Goal: Task Accomplishment & Management: Manage account settings

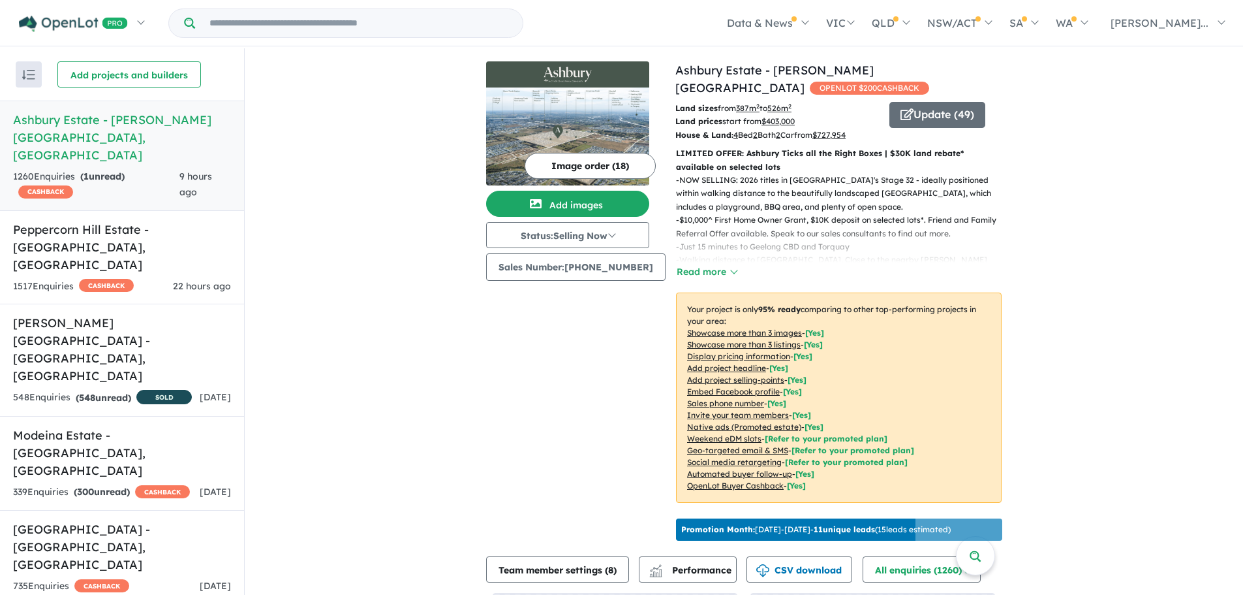
click at [142, 150] on link "Ashbury Estate - [PERSON_NAME][GEOGRAPHIC_DATA] , [GEOGRAPHIC_DATA] 1260 Enquir…" at bounding box center [122, 156] width 244 height 110
click at [908, 102] on button "Update ( 49 )" at bounding box center [938, 115] width 96 height 26
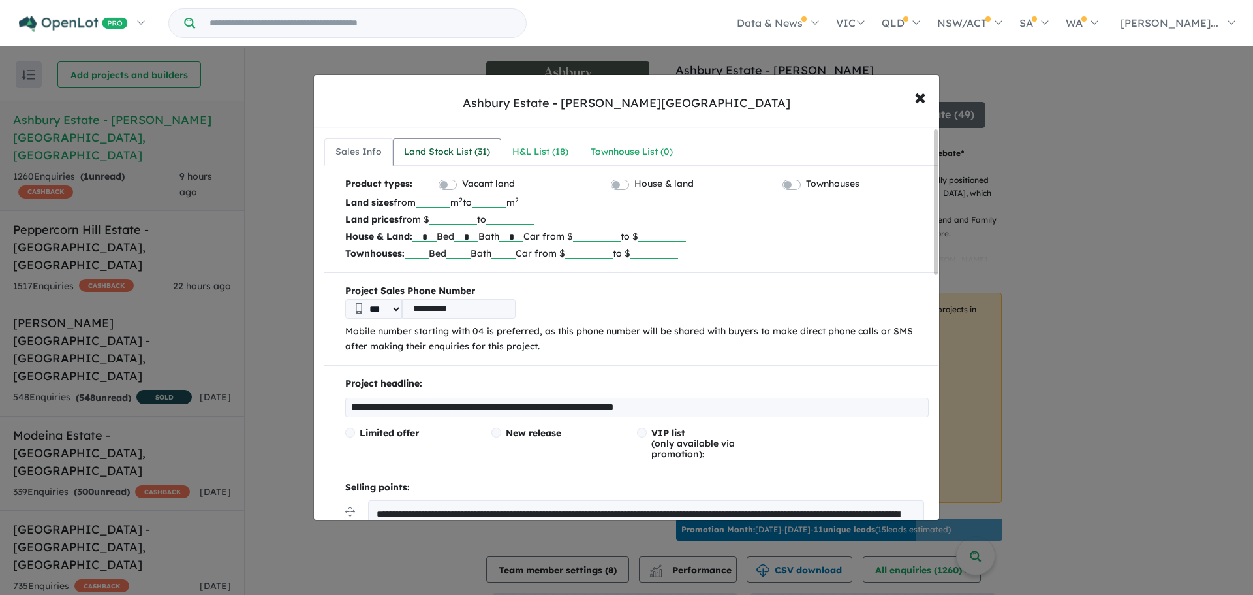
click at [439, 152] on div "Land Stock List ( 31 )" at bounding box center [447, 152] width 86 height 16
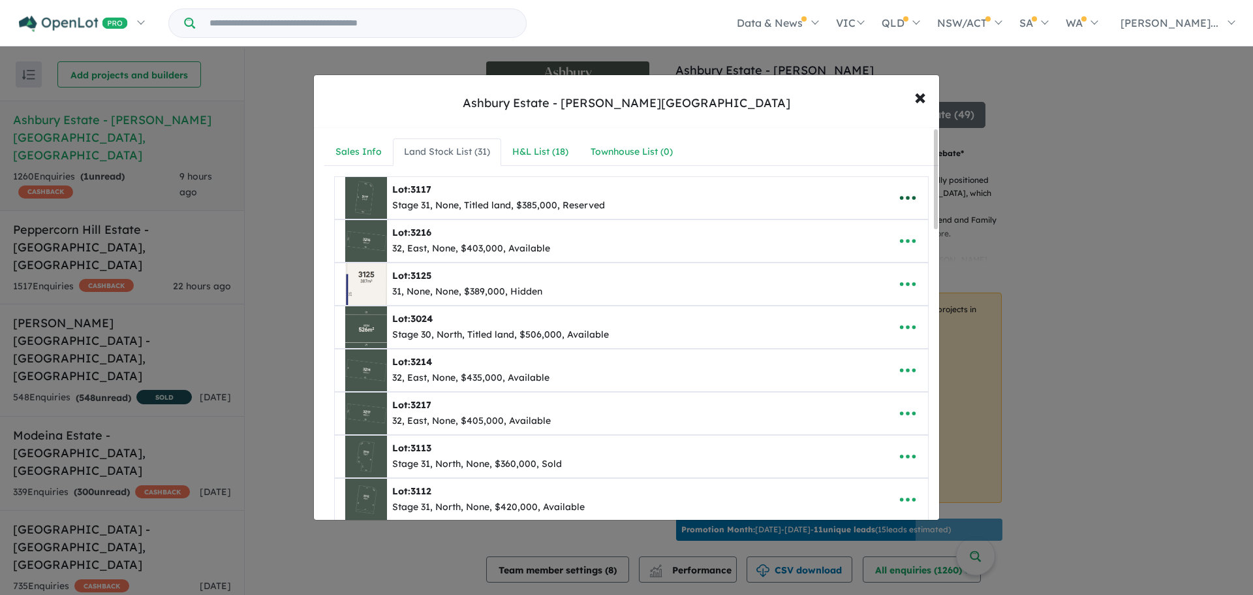
click at [898, 197] on icon "button" at bounding box center [908, 198] width 20 height 20
click at [847, 231] on link "Edit" at bounding box center [879, 230] width 97 height 30
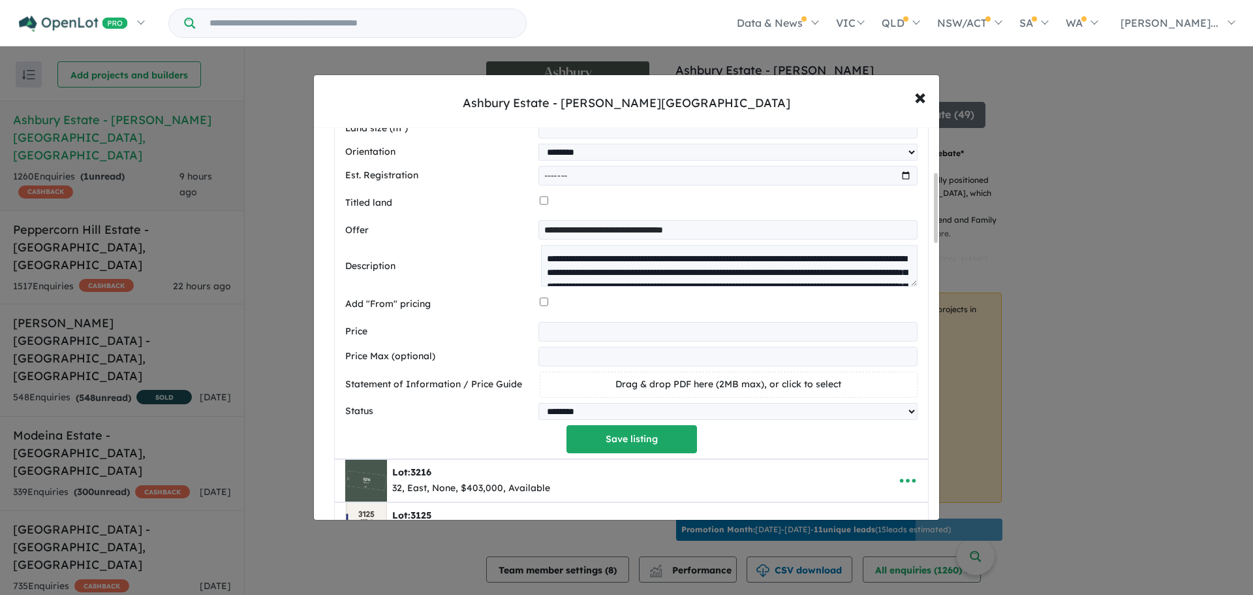
scroll to position [457, 0]
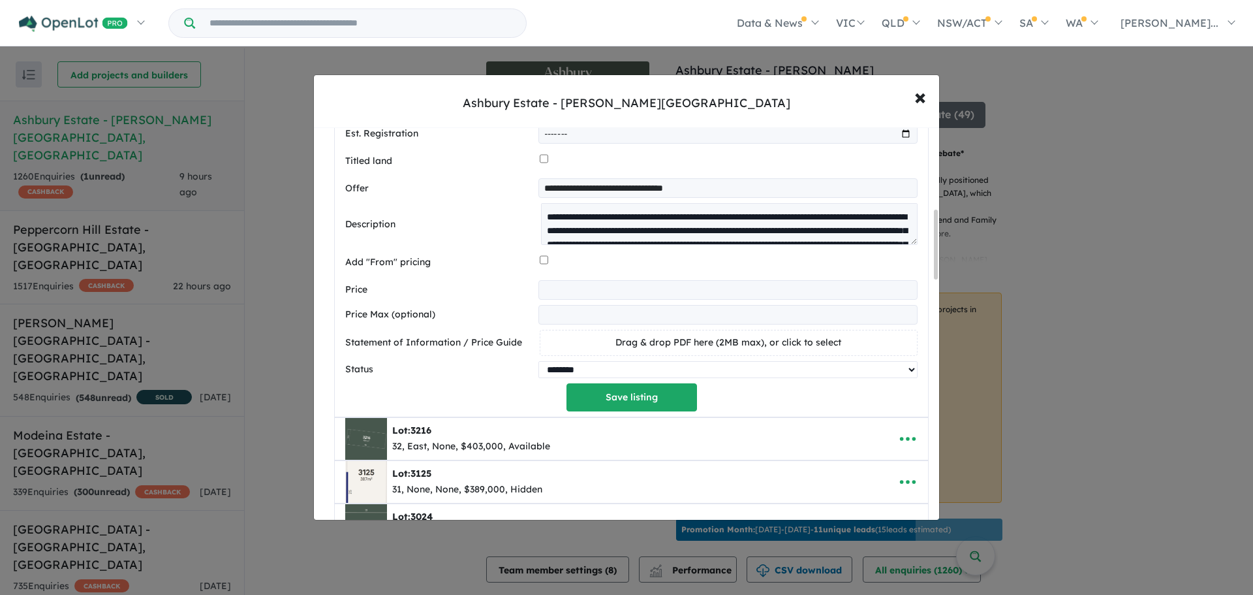
click at [584, 374] on select "********* ******** **** ******" at bounding box center [727, 369] width 379 height 17
select select "****"
click at [538, 364] on select "********* ******** **** ******" at bounding box center [727, 369] width 379 height 17
click at [604, 401] on button "Save listing" at bounding box center [632, 397] width 131 height 28
select select "****"
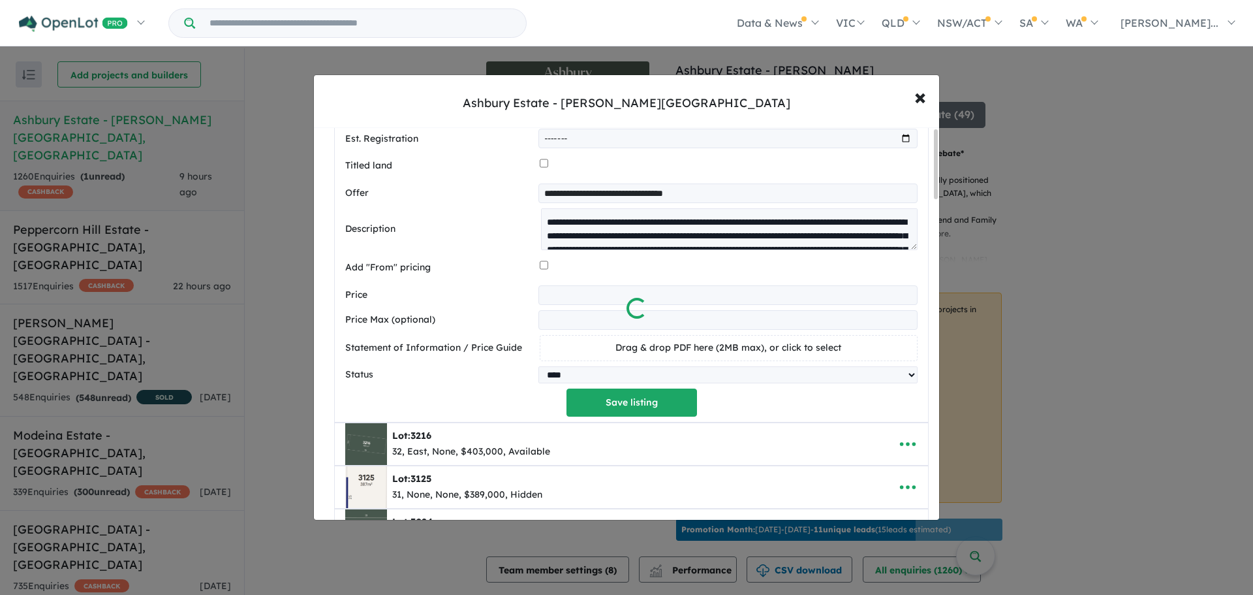
scroll to position [0, 0]
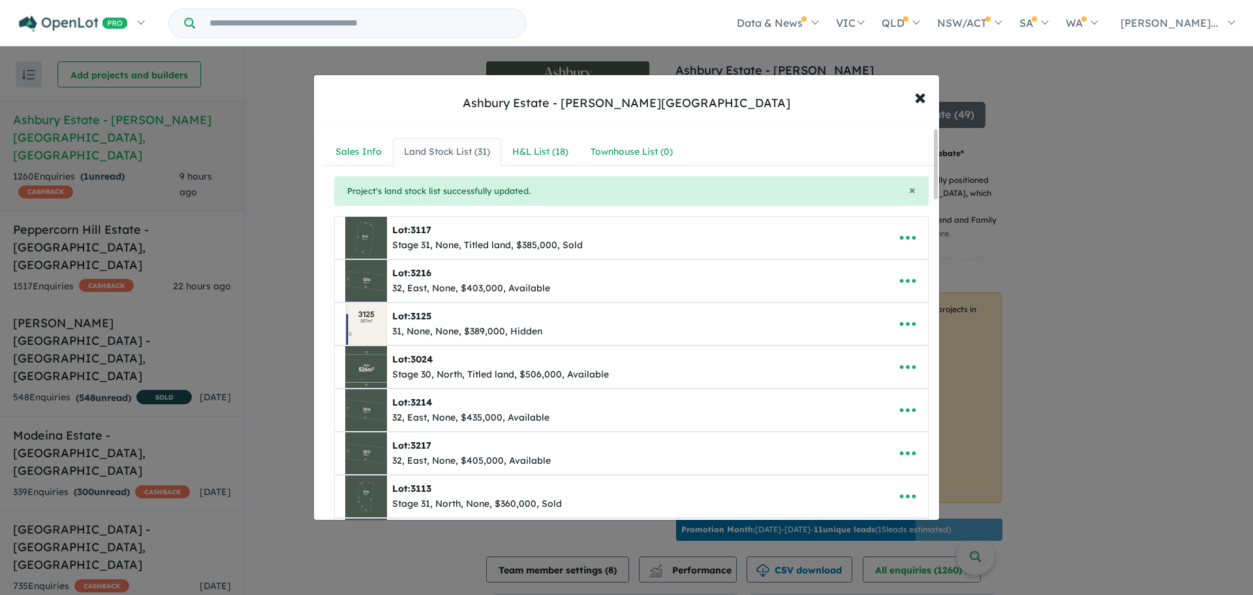
click at [542, 153] on div "H&L List ( 18 )" at bounding box center [540, 152] width 56 height 16
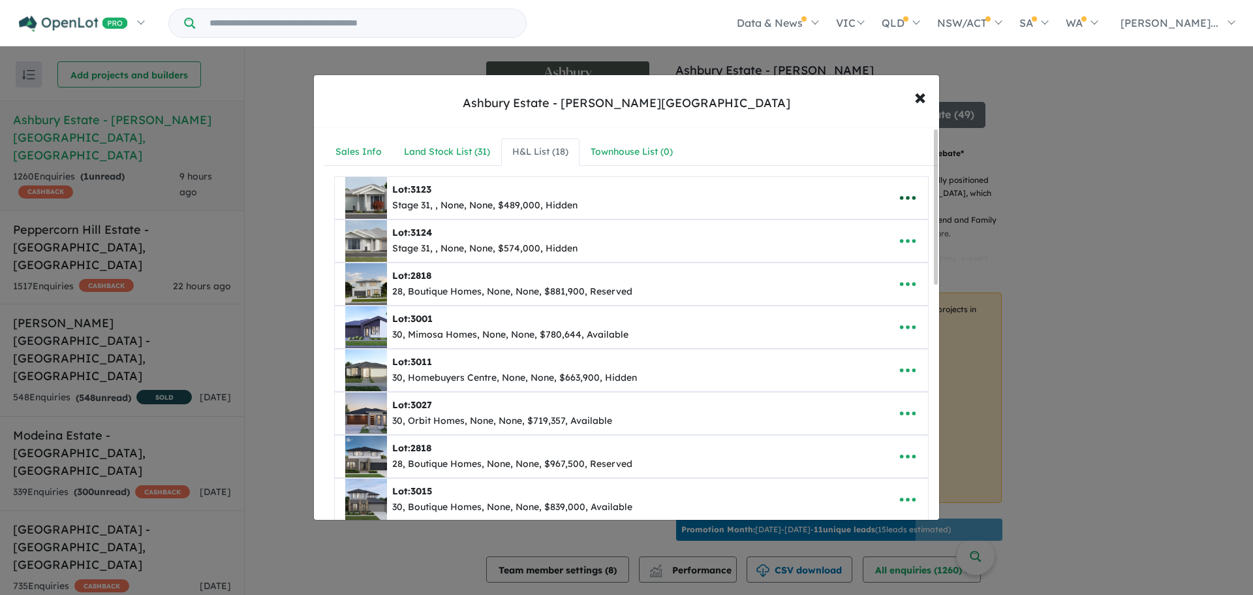
click at [901, 197] on icon "button" at bounding box center [908, 198] width 20 height 20
click at [866, 262] on link "Remove" at bounding box center [879, 260] width 97 height 30
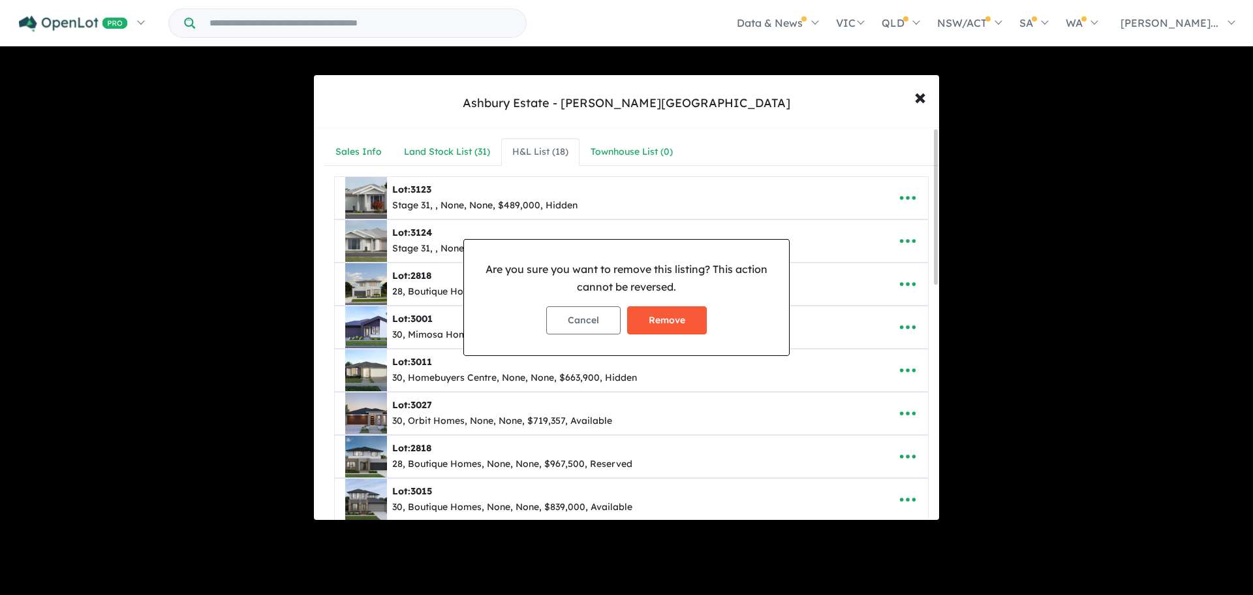
click at [679, 318] on button "Remove" at bounding box center [667, 320] width 80 height 28
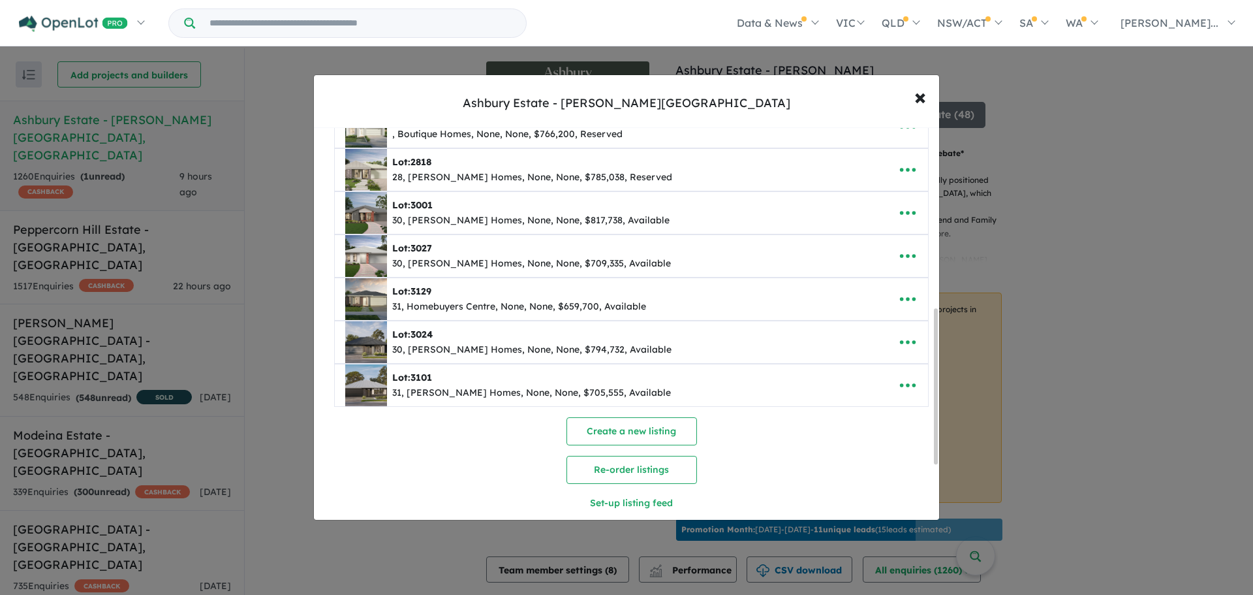
scroll to position [594, 0]
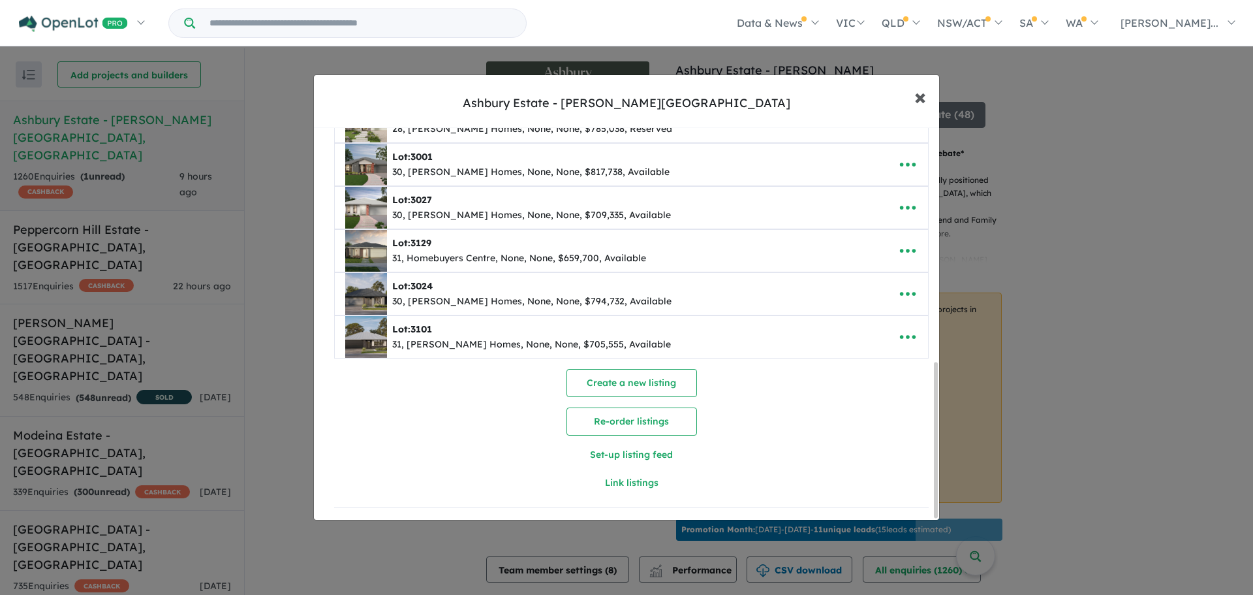
click at [920, 97] on span "×" at bounding box center [920, 96] width 12 height 28
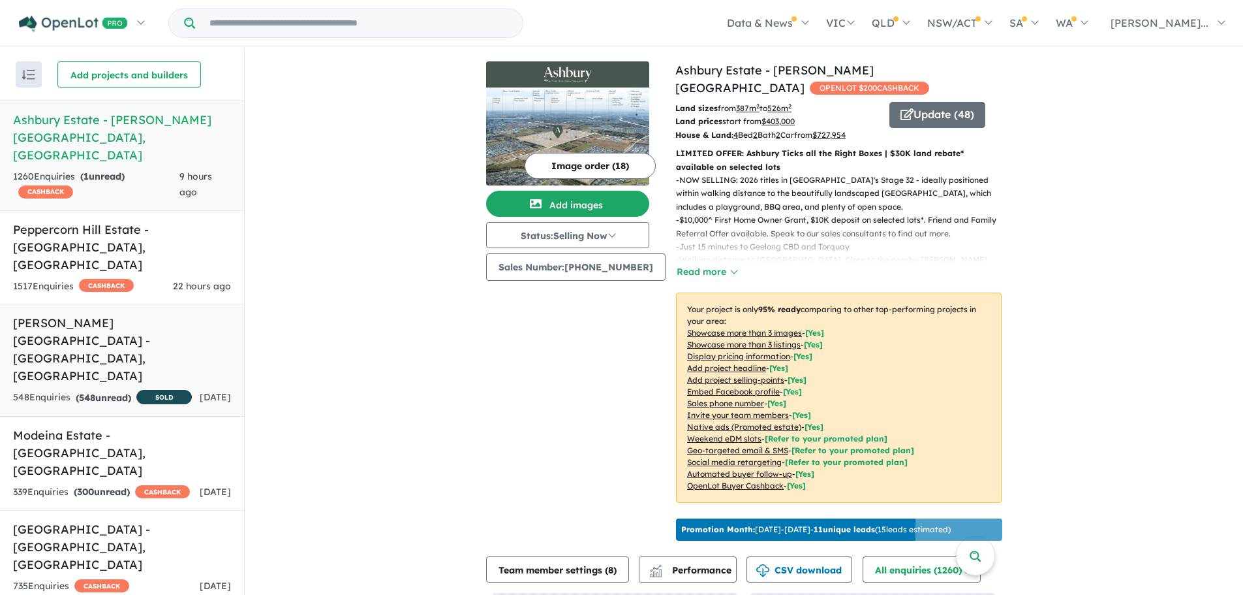
click at [168, 390] on div "548 Enquir ies ( 548 unread) SOLD" at bounding box center [102, 398] width 179 height 16
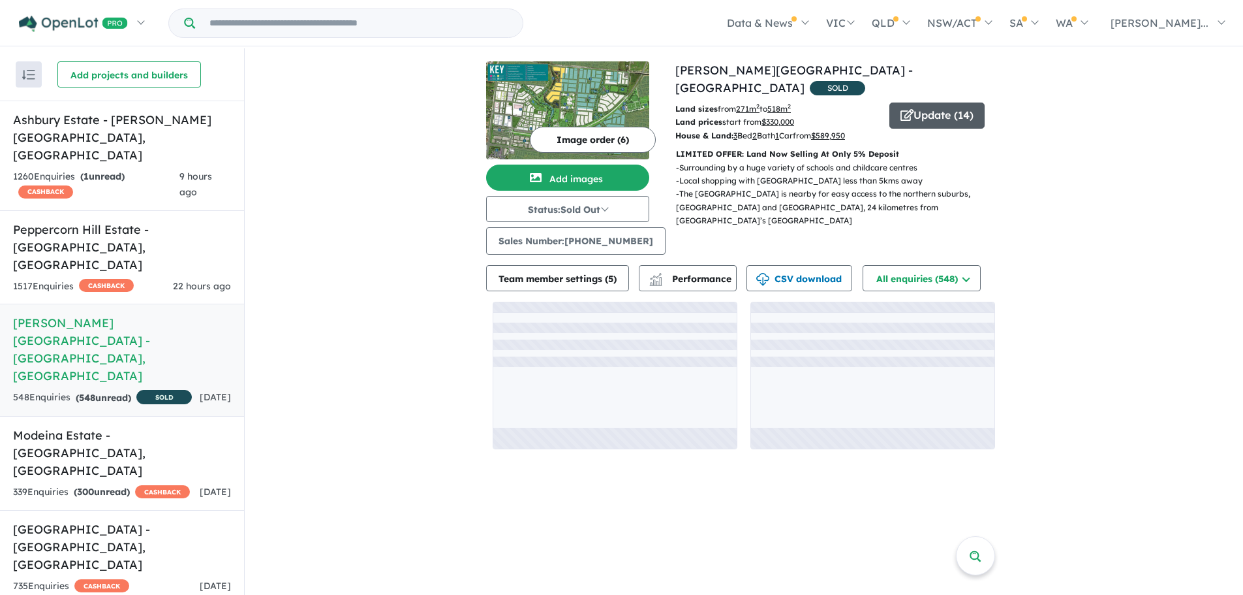
click at [931, 102] on button "Update ( 14 )" at bounding box center [937, 115] width 95 height 26
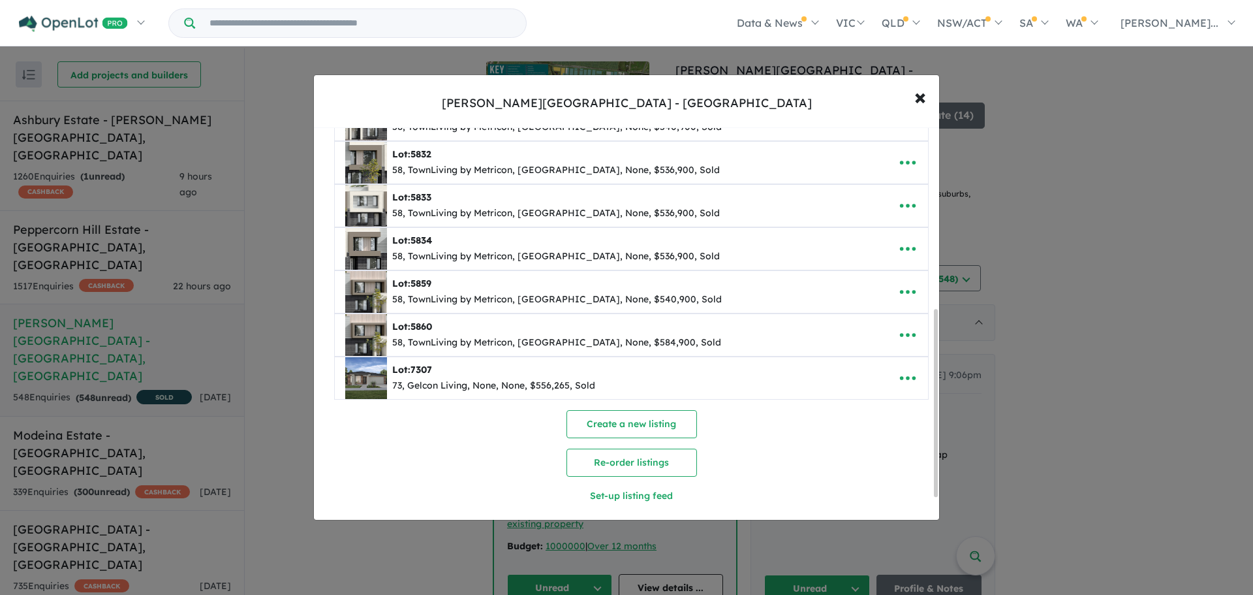
scroll to position [425, 0]
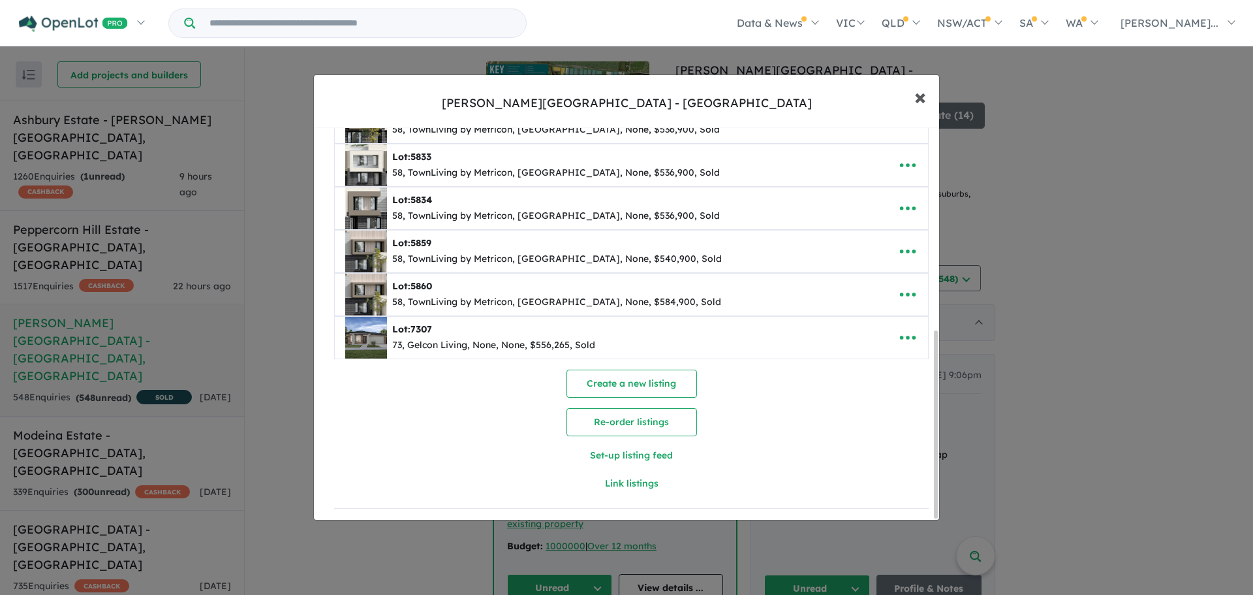
click at [923, 101] on span "×" at bounding box center [920, 96] width 12 height 28
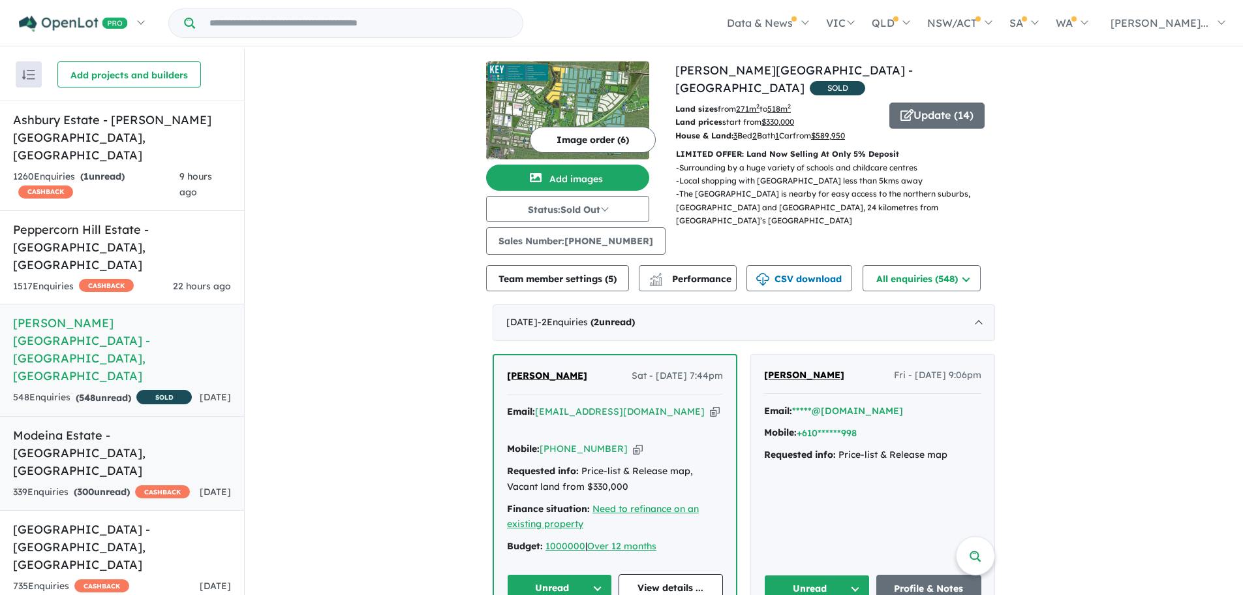
click at [164, 484] on div "339 Enquir ies ( 300 unread) CASHBACK" at bounding box center [101, 492] width 177 height 16
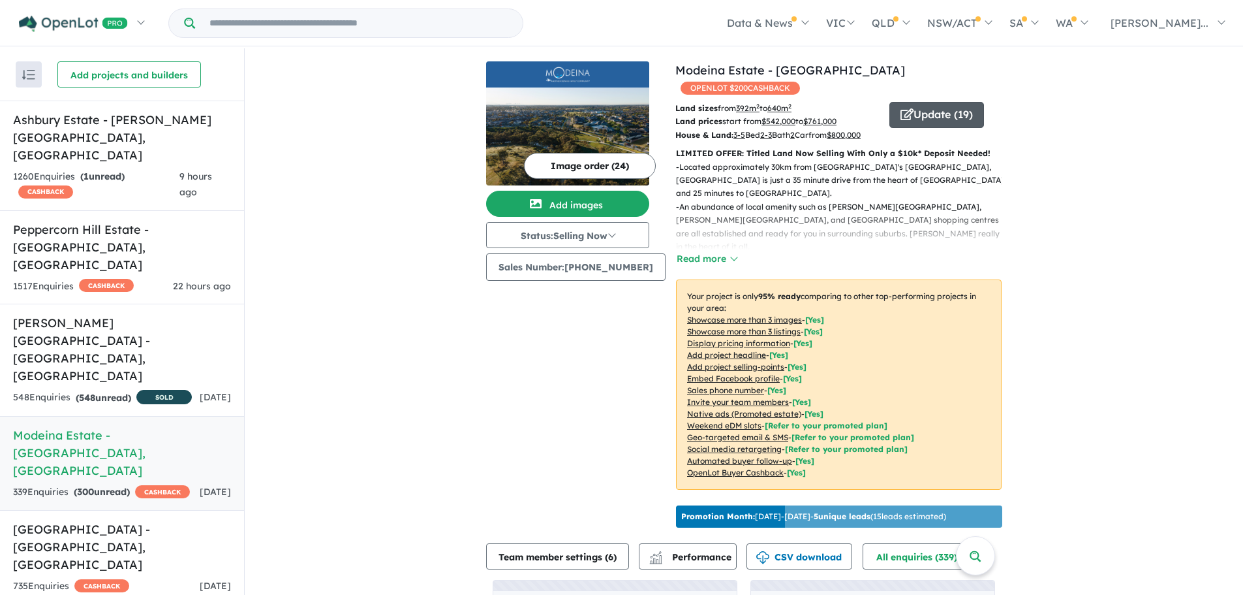
click at [927, 102] on button "Update ( 19 )" at bounding box center [937, 115] width 95 height 26
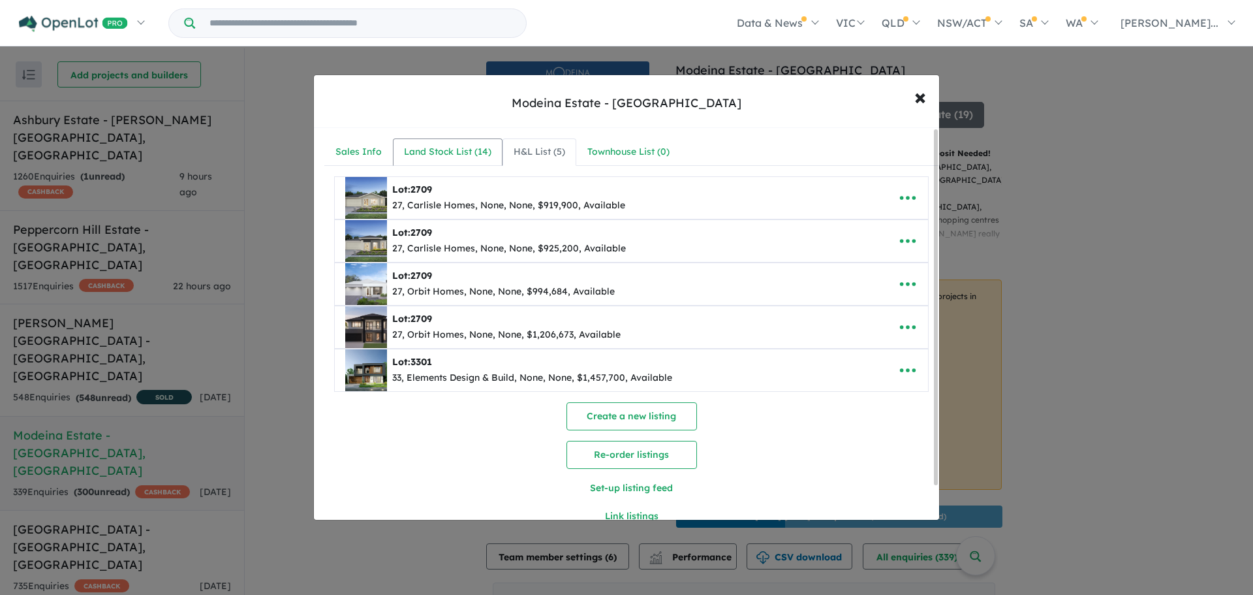
drag, startPoint x: 471, startPoint y: 149, endPoint x: 431, endPoint y: 110, distance: 55.9
click at [471, 148] on div "Land Stock List ( 14 )" at bounding box center [447, 152] width 87 height 16
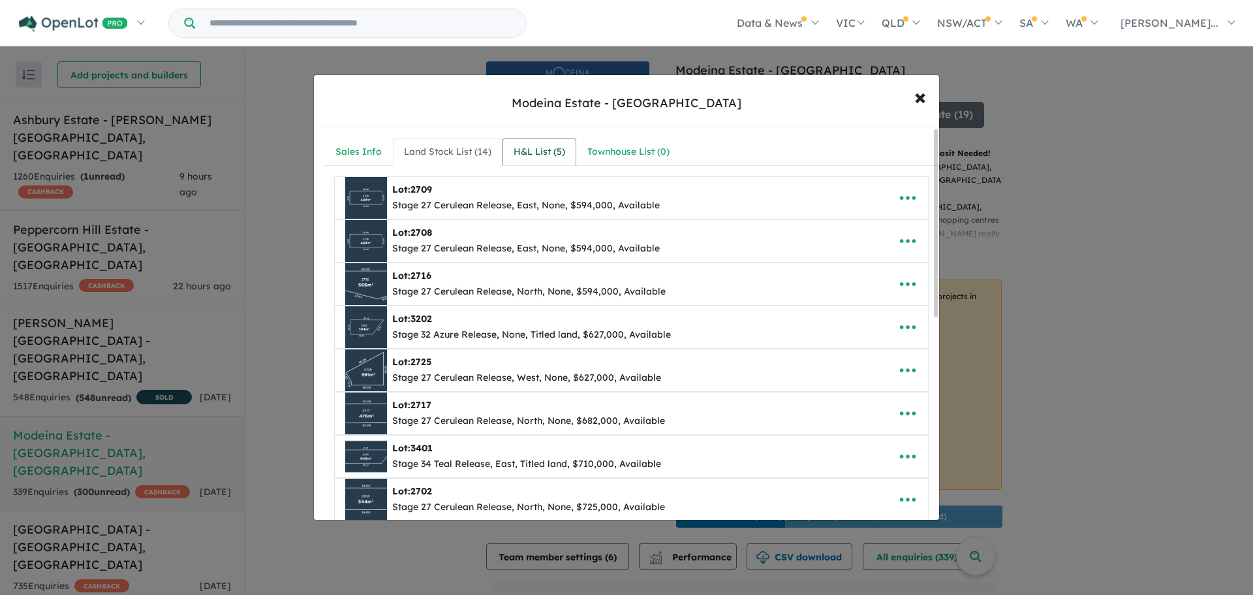
click at [531, 151] on div "H&L List ( 5 )" at bounding box center [540, 152] width 52 height 16
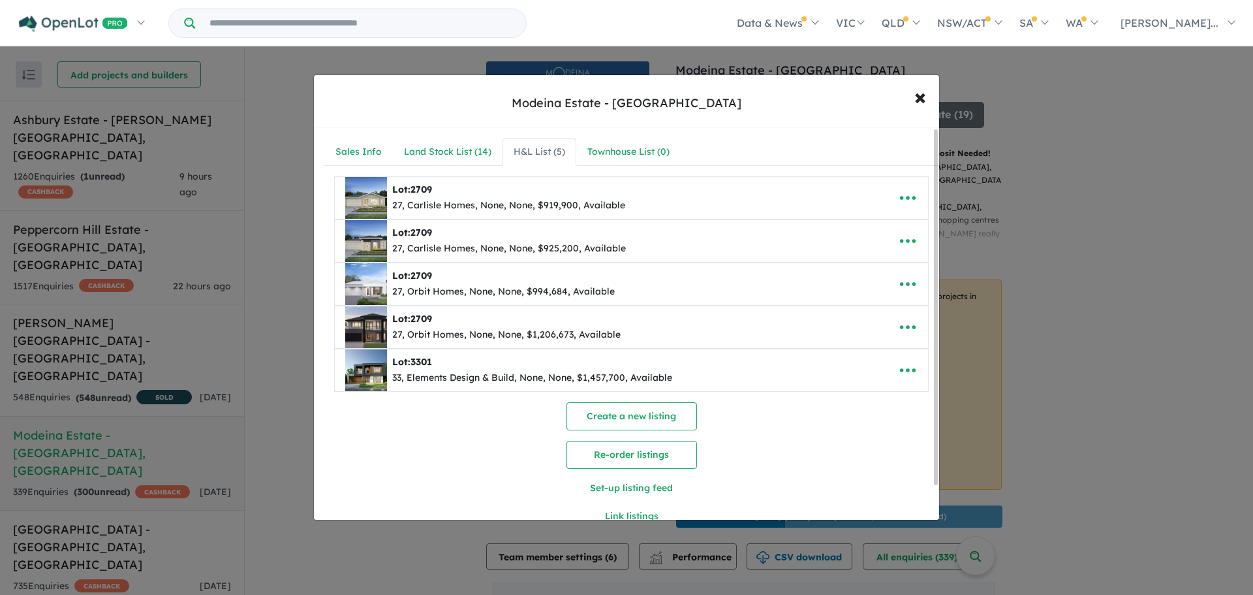
click at [326, 51] on div "**********" at bounding box center [626, 297] width 1253 height 595
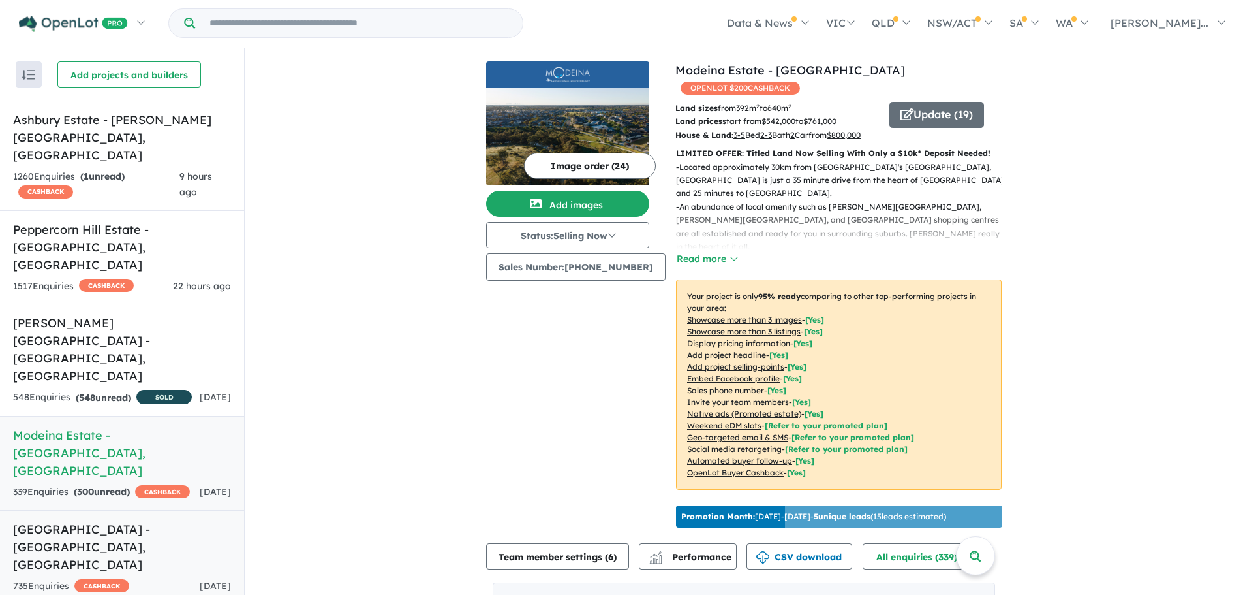
click at [192, 520] on h5 "[GEOGRAPHIC_DATA] - [GEOGRAPHIC_DATA] , [GEOGRAPHIC_DATA]" at bounding box center [122, 546] width 218 height 53
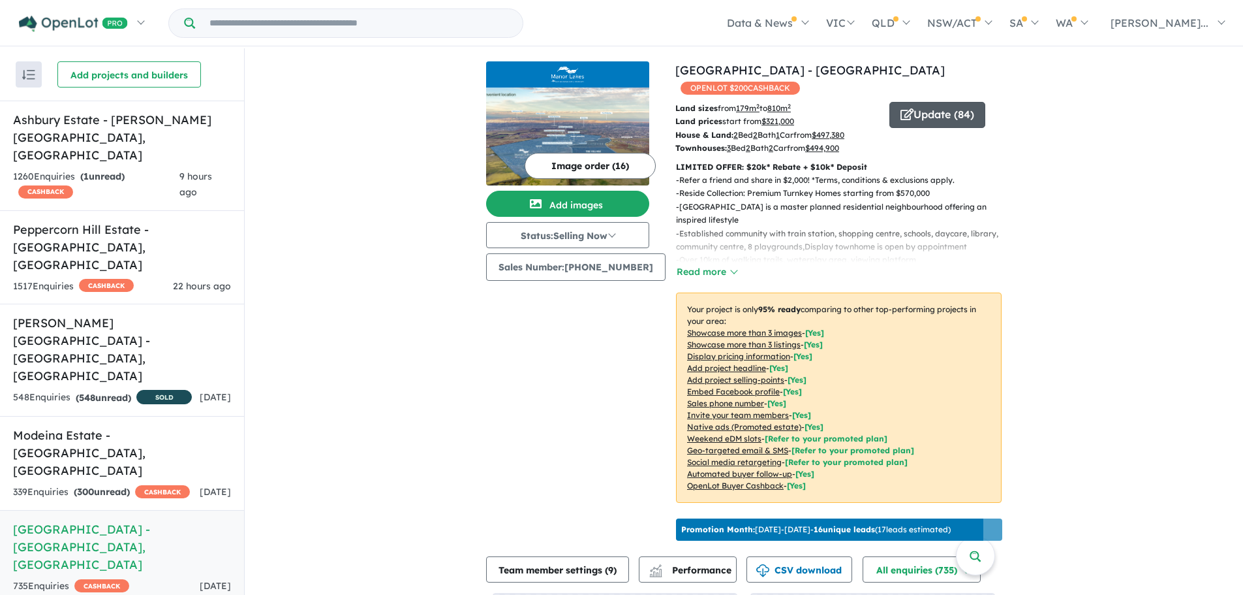
click at [922, 102] on button "Update ( 84 )" at bounding box center [938, 115] width 96 height 26
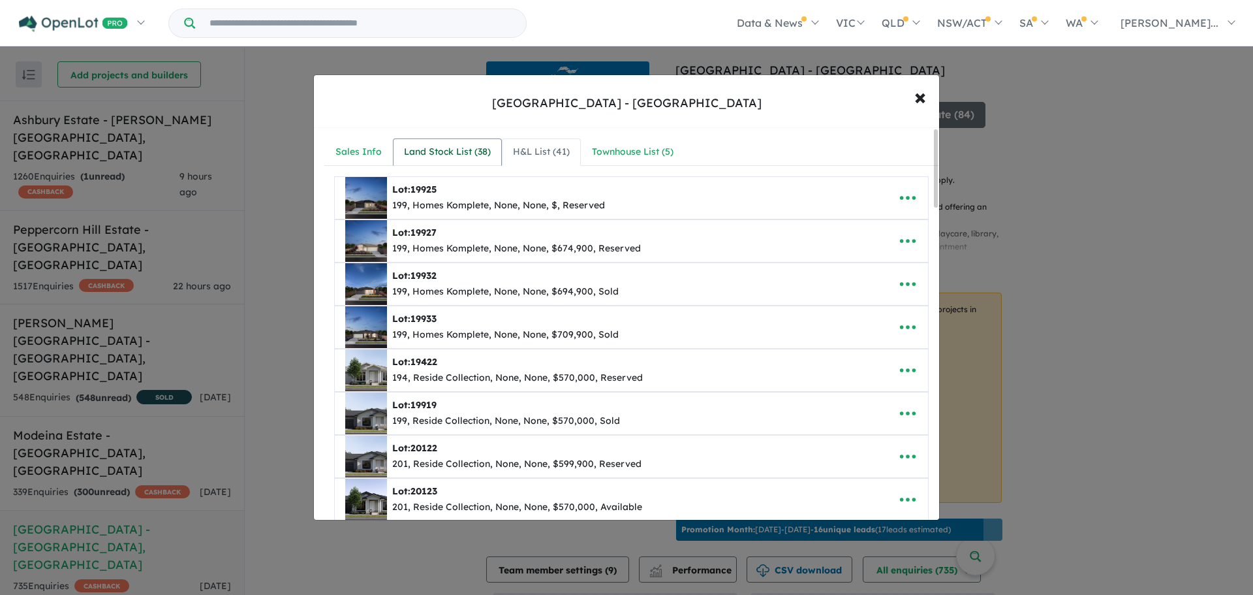
click at [446, 152] on div "Land Stock List ( 38 )" at bounding box center [447, 152] width 87 height 16
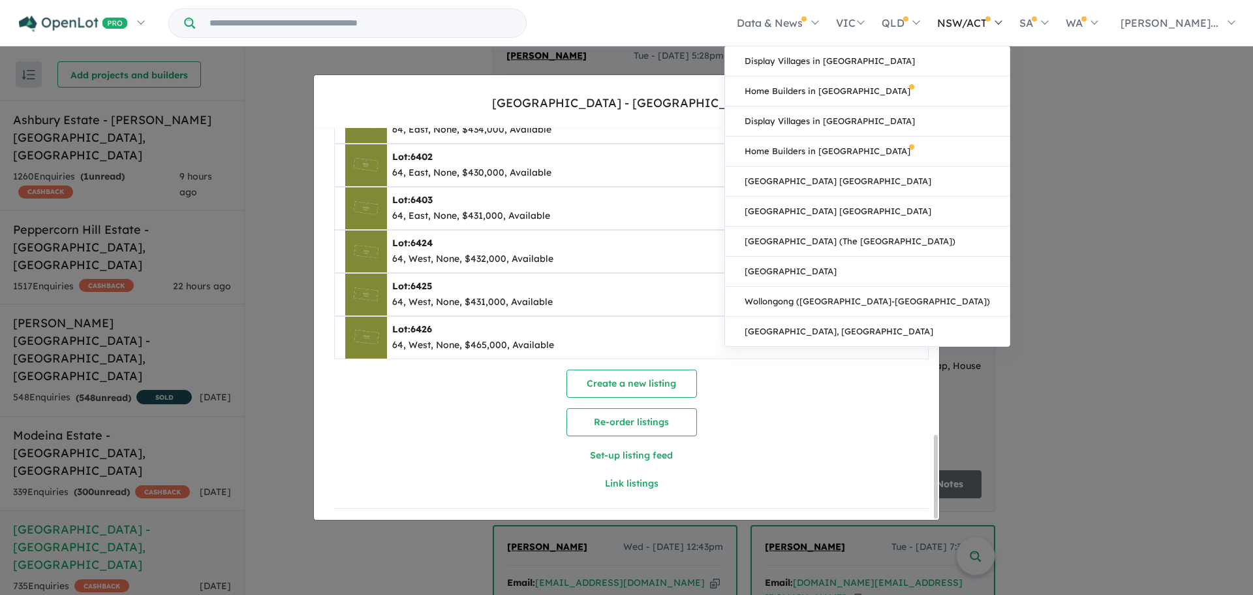
scroll to position [466, 0]
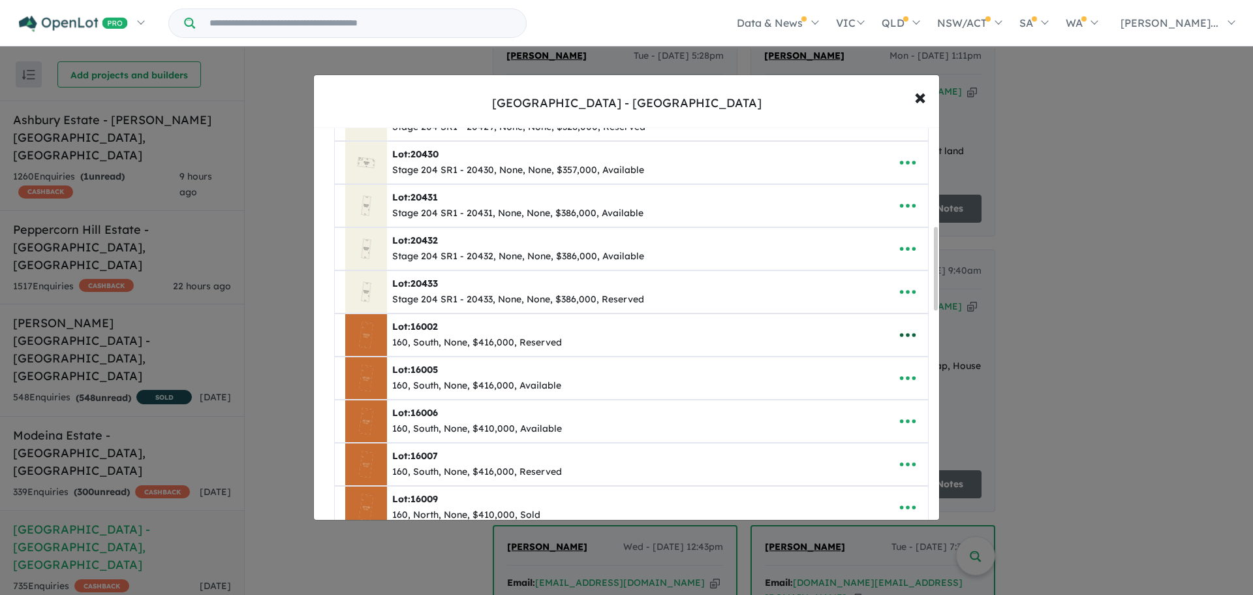
click at [900, 335] on icon "button" at bounding box center [908, 335] width 16 height 4
click at [862, 362] on link "Edit" at bounding box center [879, 367] width 97 height 30
select select "*****"
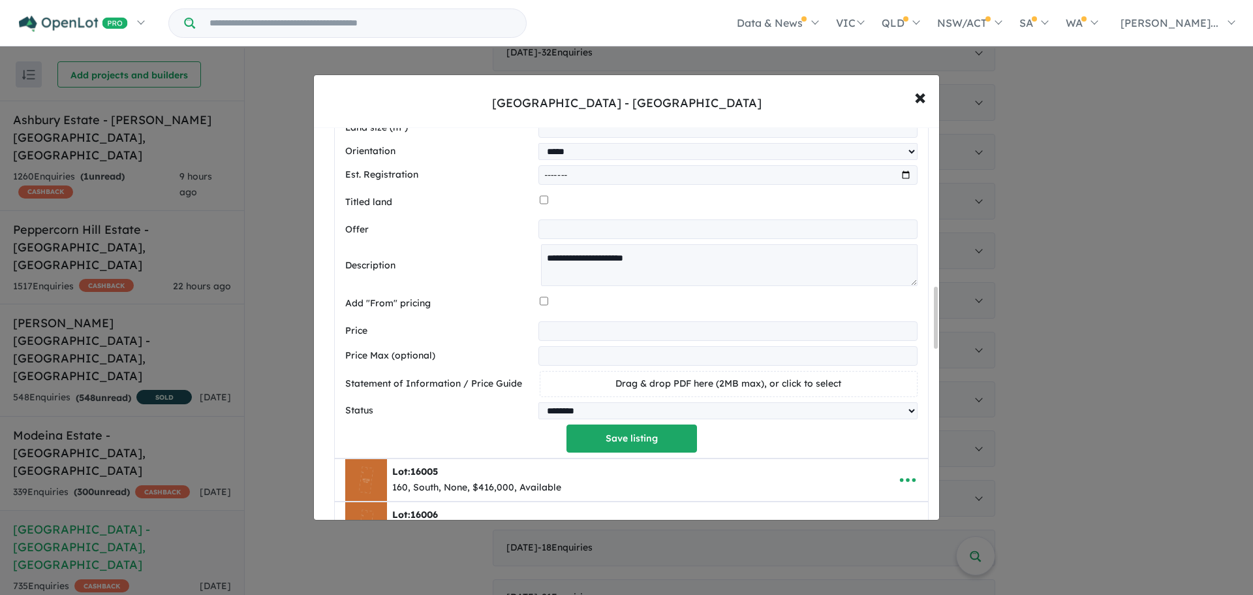
scroll to position [1020, 0]
click at [603, 410] on select "********* ******** **** ******" at bounding box center [727, 409] width 379 height 17
select select "****"
click at [538, 404] on select "********* ******** **** ******" at bounding box center [727, 409] width 379 height 17
click at [632, 451] on button "Save listing" at bounding box center [632, 438] width 131 height 28
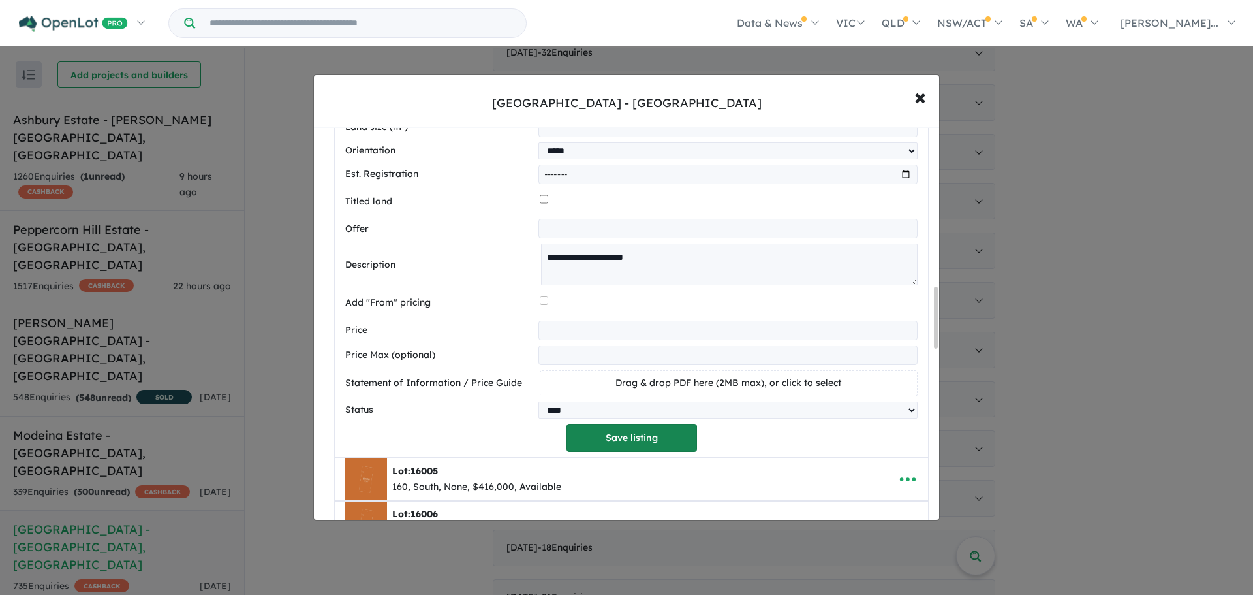
select select "*****"
select select "****"
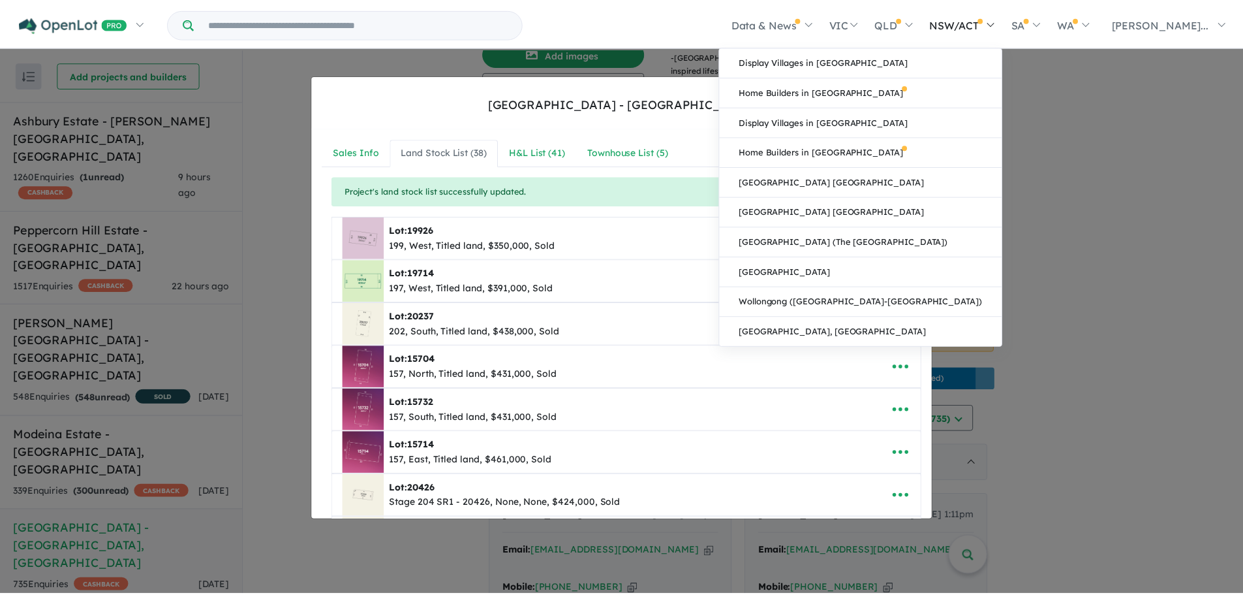
scroll to position [2836, 0]
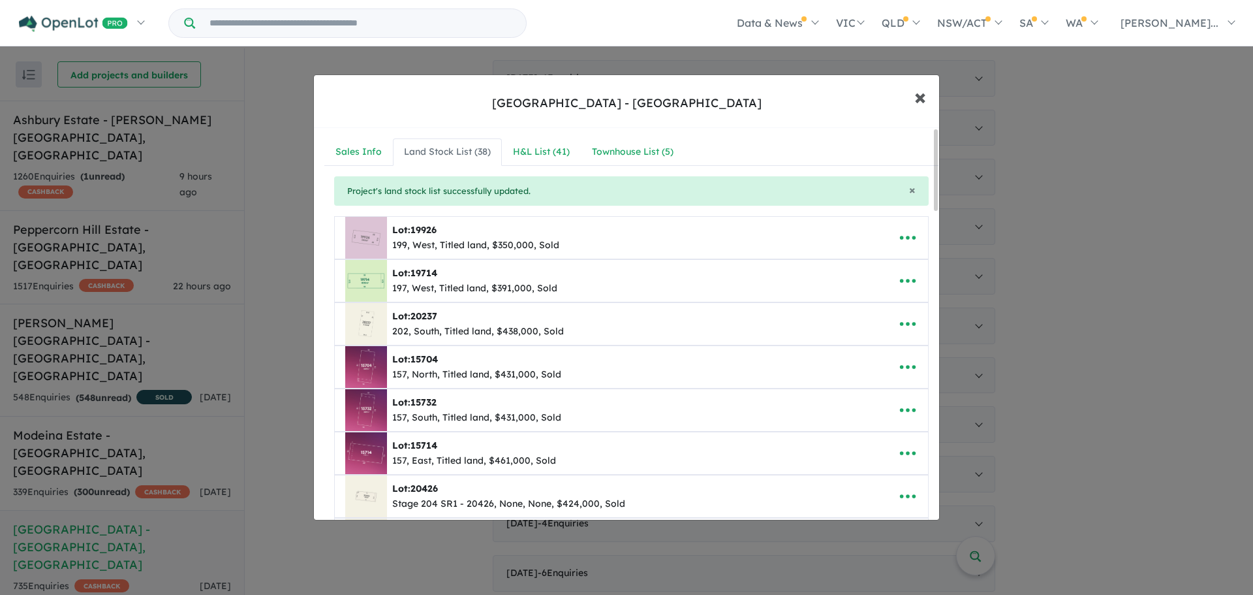
click at [920, 101] on span "×" at bounding box center [920, 96] width 12 height 28
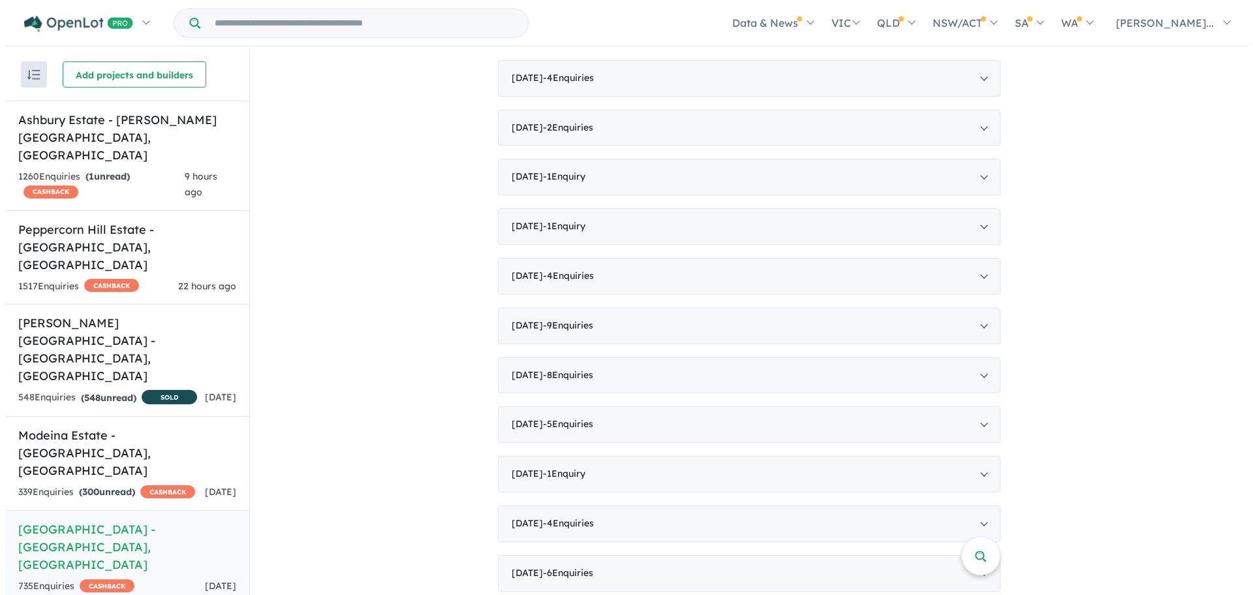
scroll to position [0, 0]
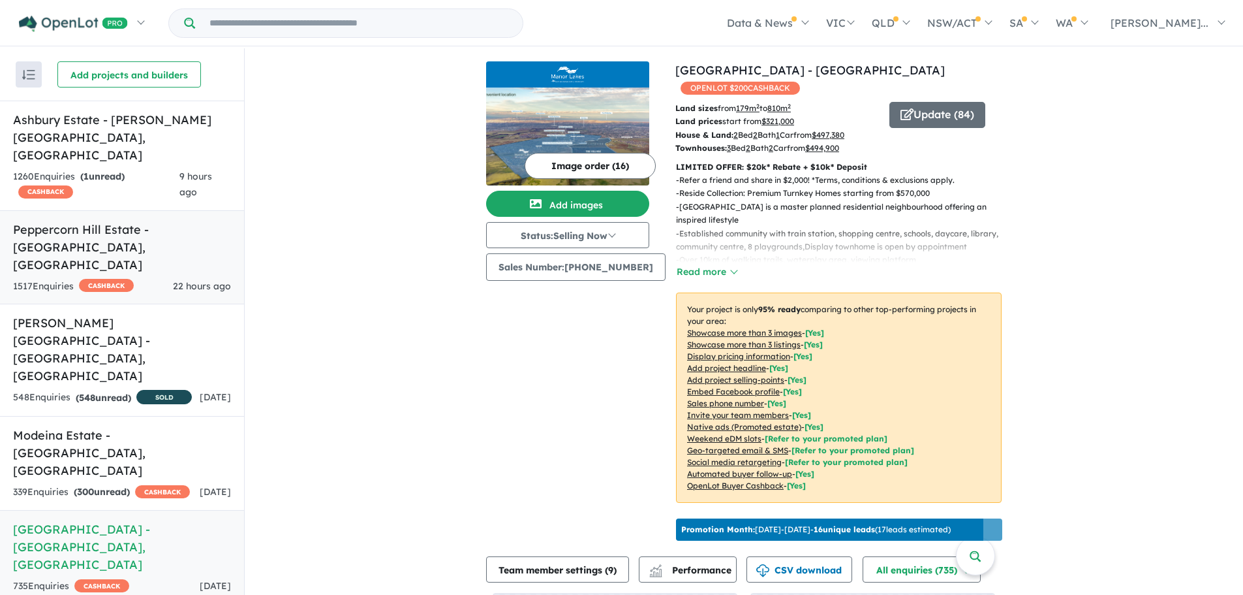
click at [204, 221] on h5 "Peppercorn Hill Estate - [GEOGRAPHIC_DATA] , [GEOGRAPHIC_DATA]" at bounding box center [122, 247] width 218 height 53
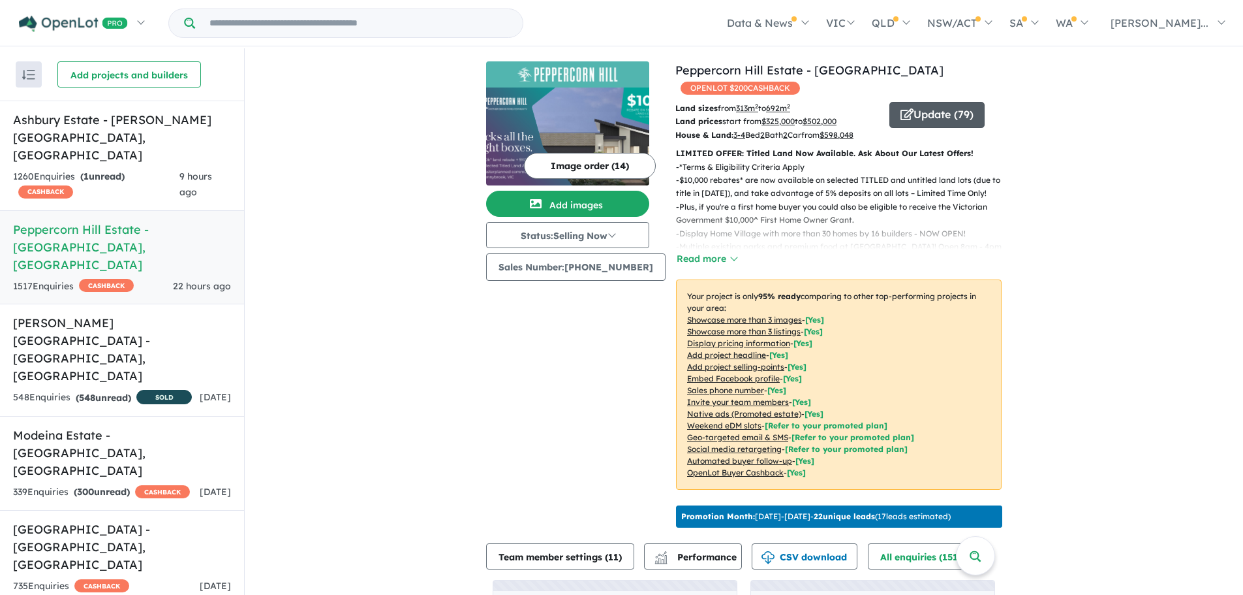
click at [903, 111] on icon "button" at bounding box center [907, 114] width 13 height 12
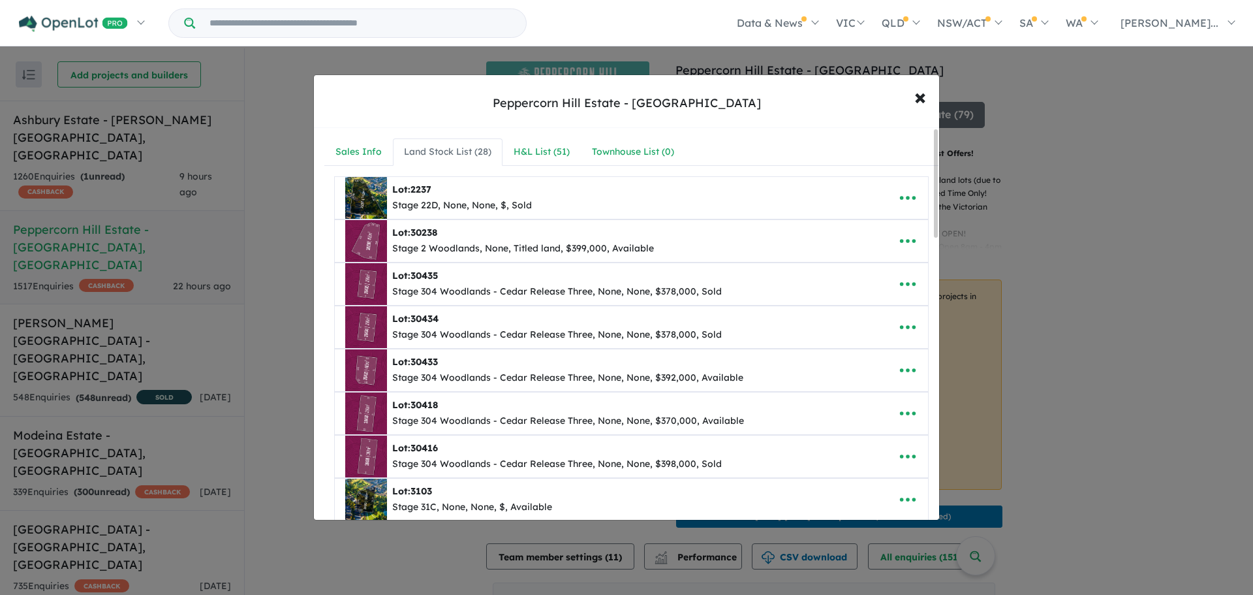
click at [456, 153] on div "Land Stock List ( 28 )" at bounding box center [447, 152] width 87 height 16
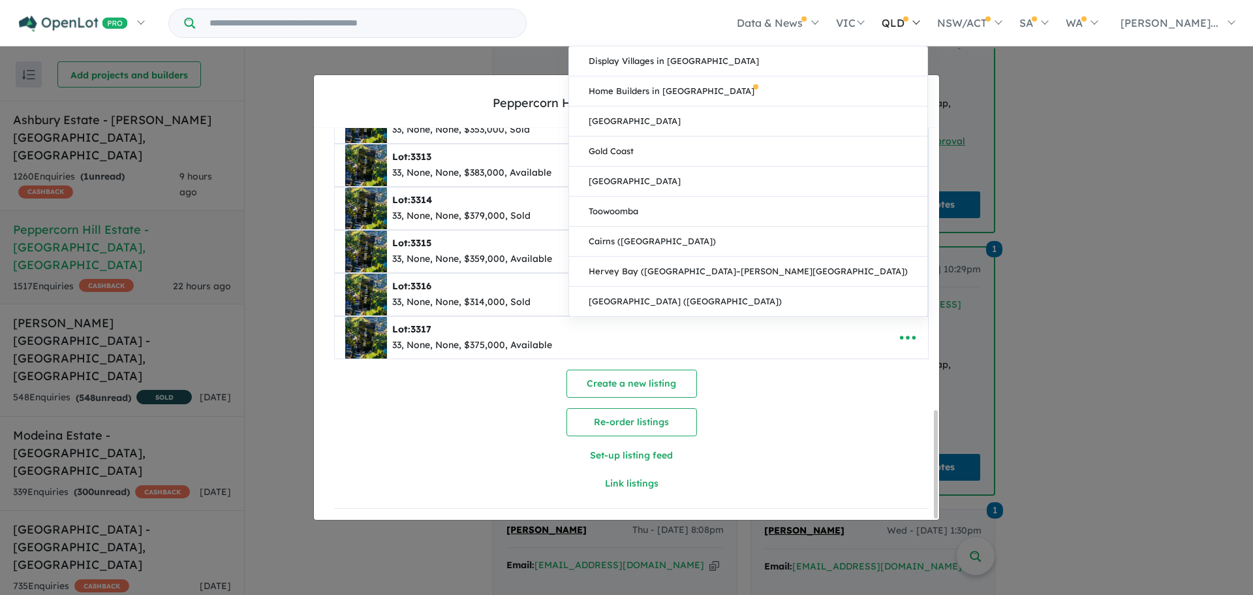
scroll to position [768, 0]
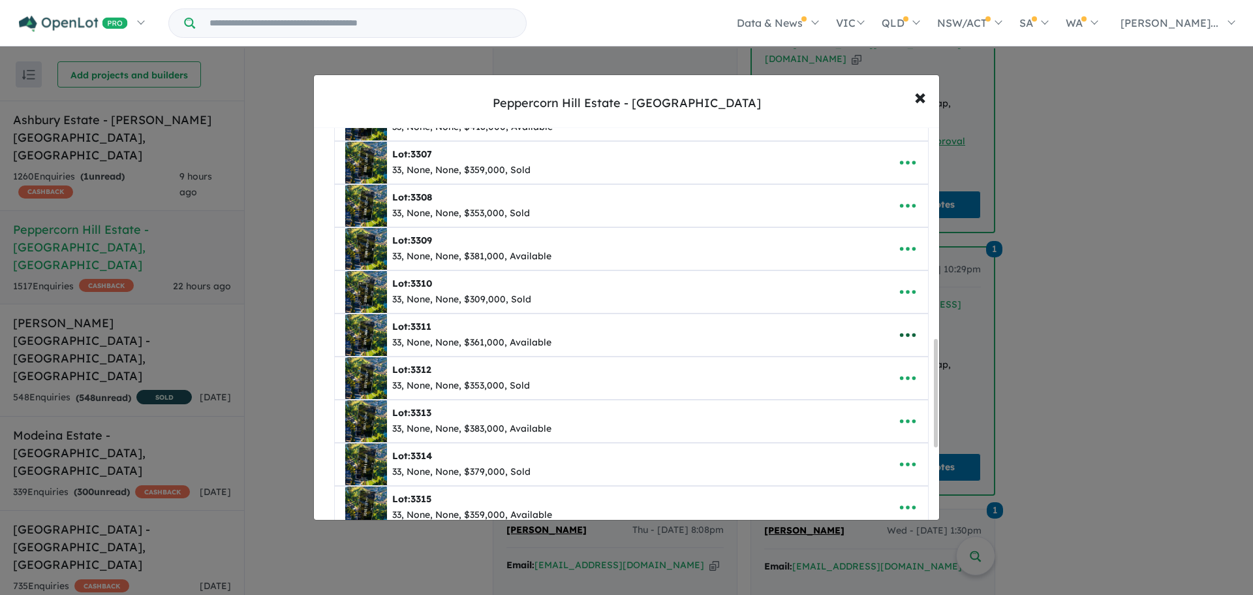
click at [898, 333] on icon "button" at bounding box center [908, 335] width 20 height 20
click at [850, 362] on link "Edit" at bounding box center [879, 367] width 97 height 30
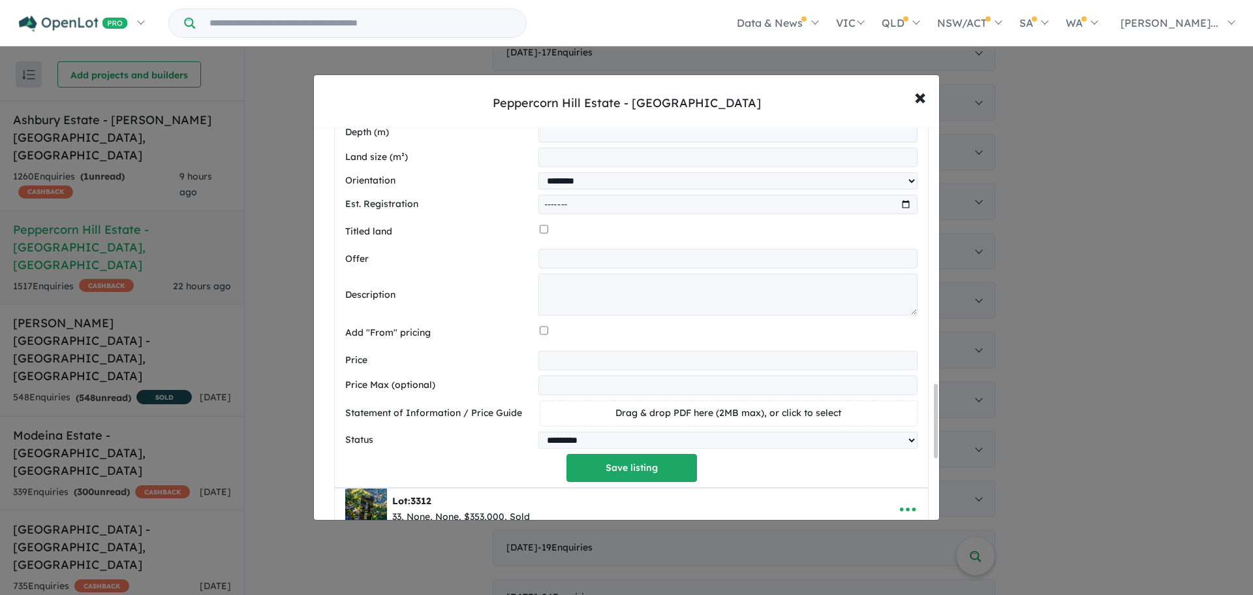
scroll to position [1367, 0]
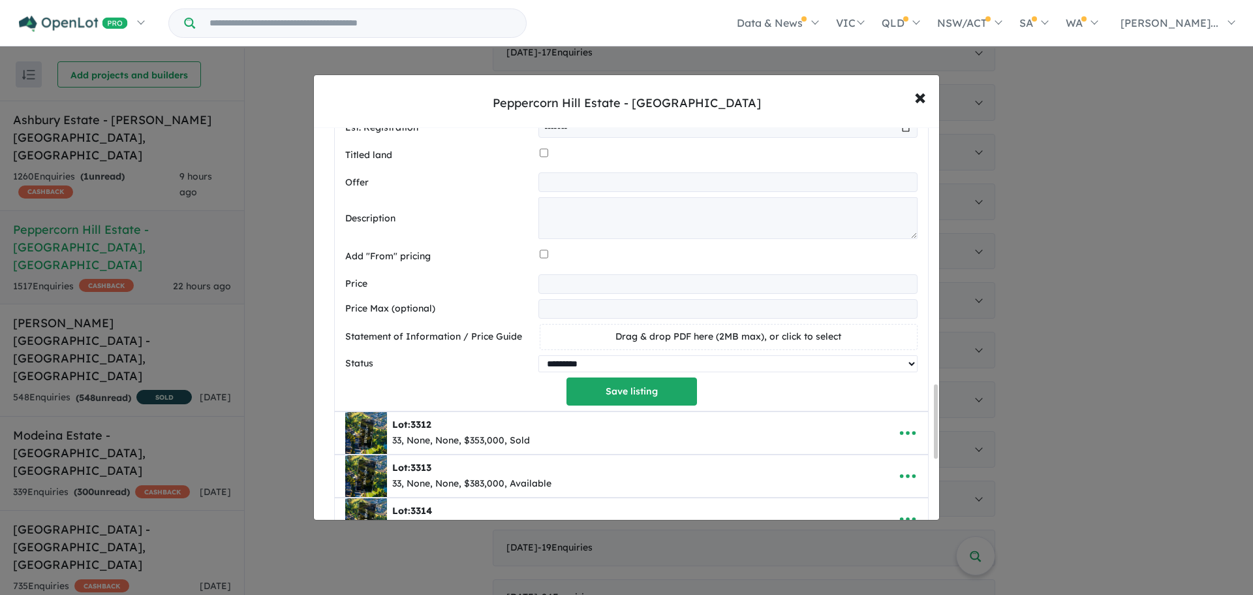
click at [613, 368] on select "********* ******** **** ******" at bounding box center [727, 363] width 379 height 17
select select "********"
click at [538, 358] on select "********* ******** **** ******" at bounding box center [727, 363] width 379 height 17
click at [632, 399] on button "Save listing" at bounding box center [632, 391] width 131 height 28
select select "********"
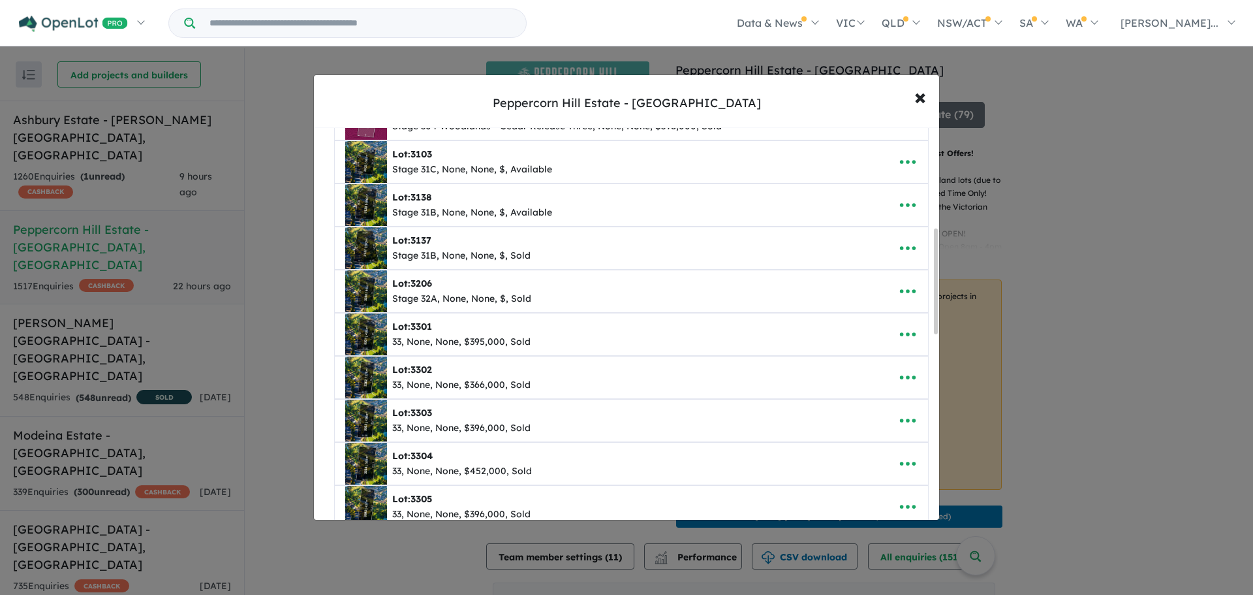
scroll to position [0, 0]
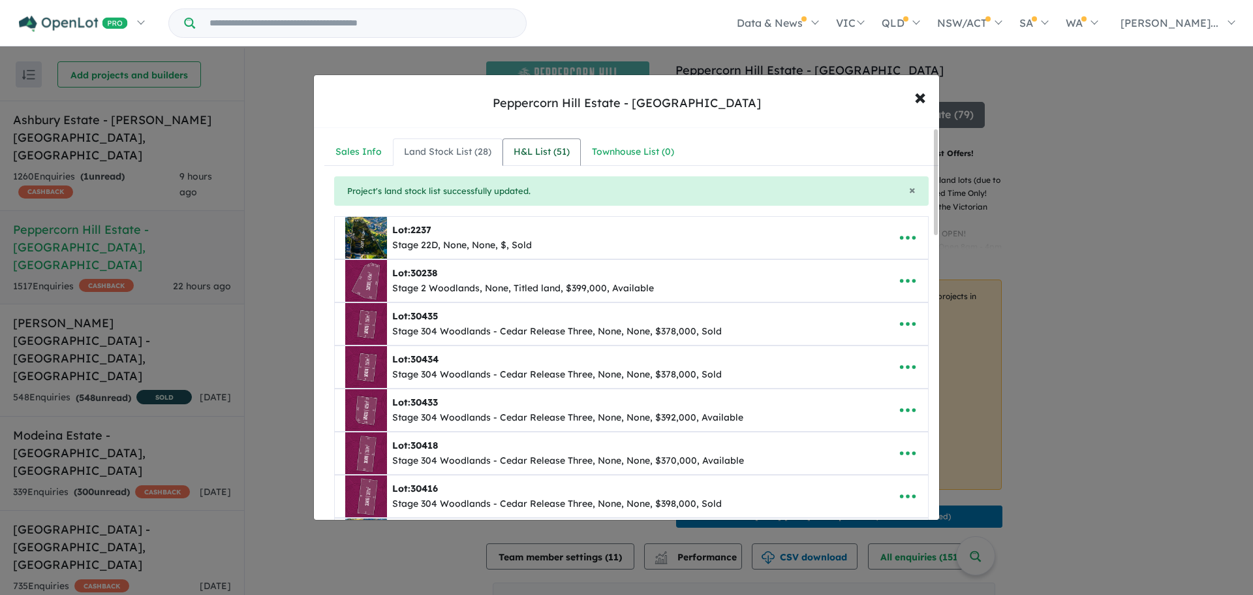
click at [536, 153] on div "H&L List ( 51 )" at bounding box center [542, 152] width 56 height 16
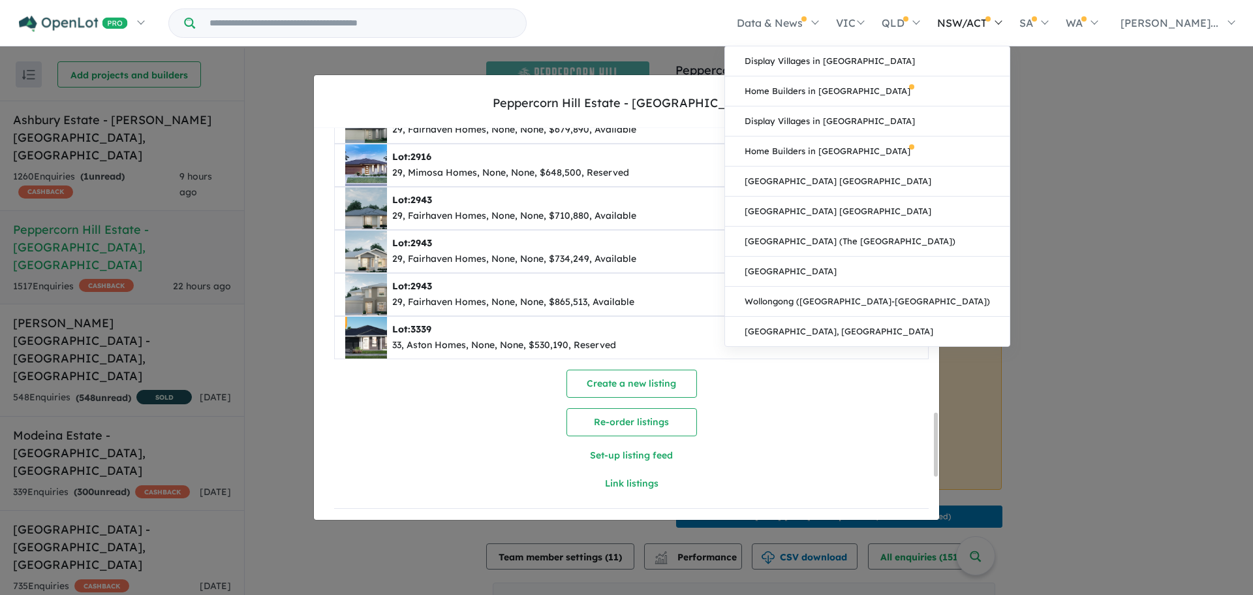
scroll to position [1758, 0]
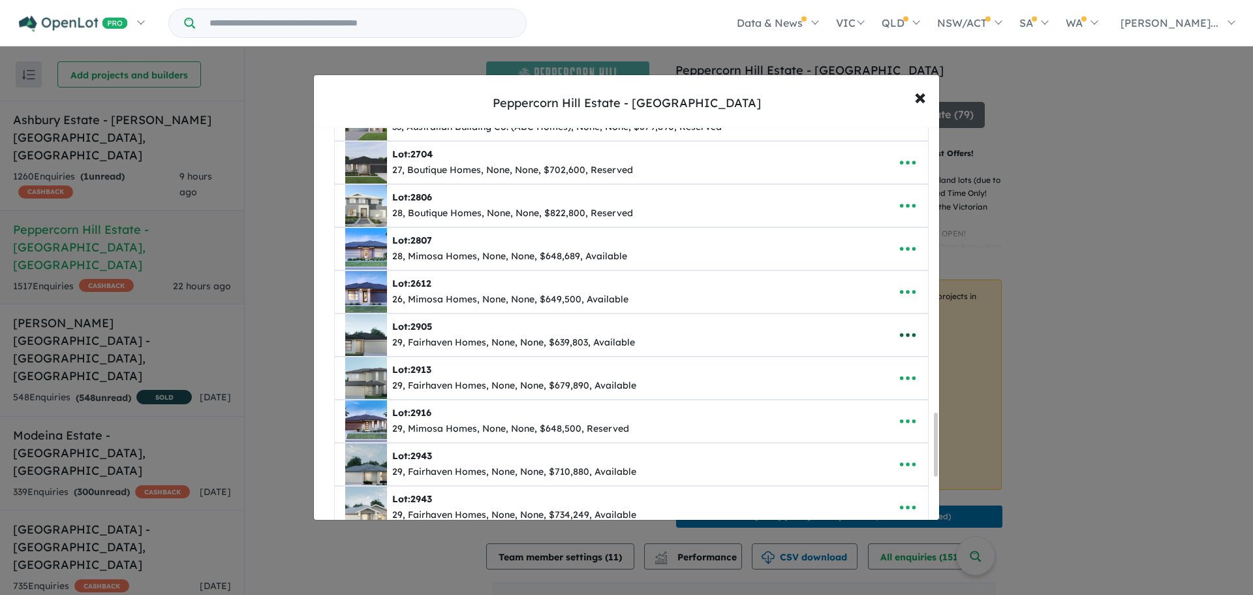
click at [902, 336] on icon "button" at bounding box center [908, 335] width 20 height 20
click at [865, 373] on link "Edit" at bounding box center [879, 367] width 97 height 30
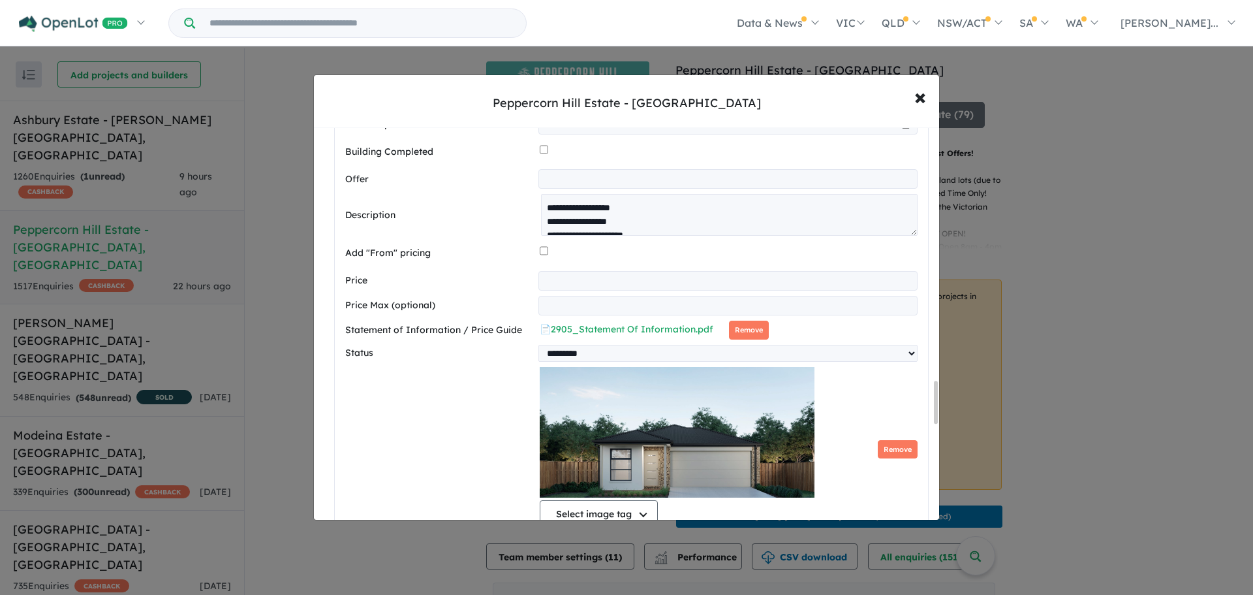
scroll to position [2329, 0]
click at [644, 359] on select "********* ******** **** ******" at bounding box center [727, 352] width 379 height 17
select select "********"
click at [538, 349] on select "********* ******** **** ******" at bounding box center [727, 352] width 379 height 17
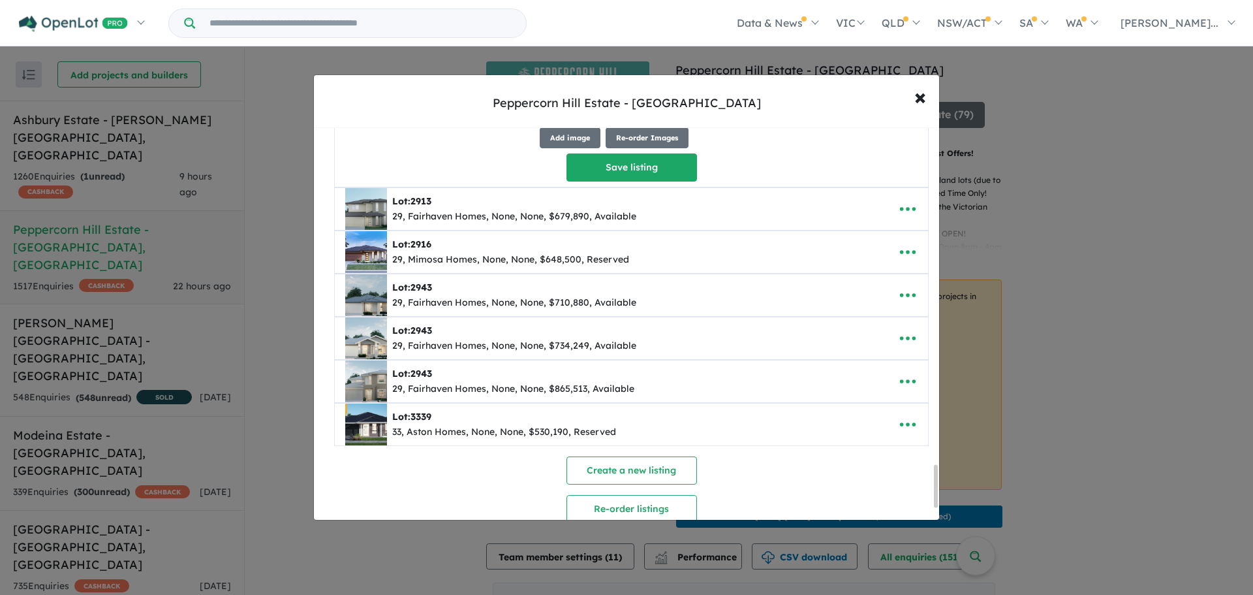
scroll to position [3093, 0]
click at [647, 180] on button "Save listing" at bounding box center [632, 167] width 131 height 28
select select "********"
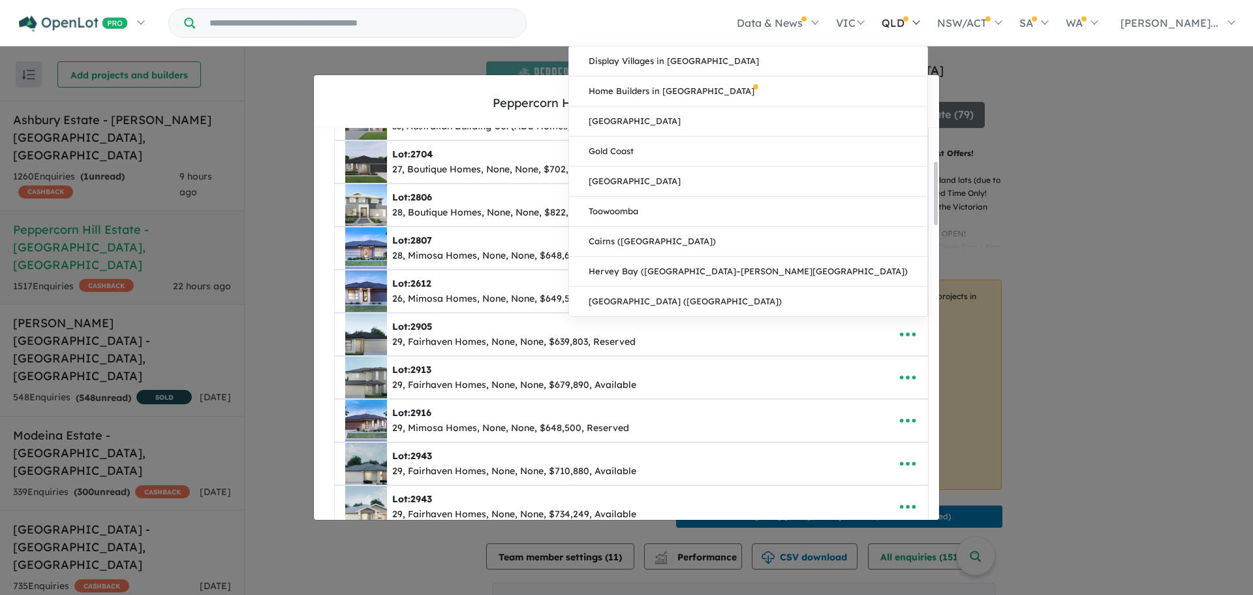
scroll to position [205, 0]
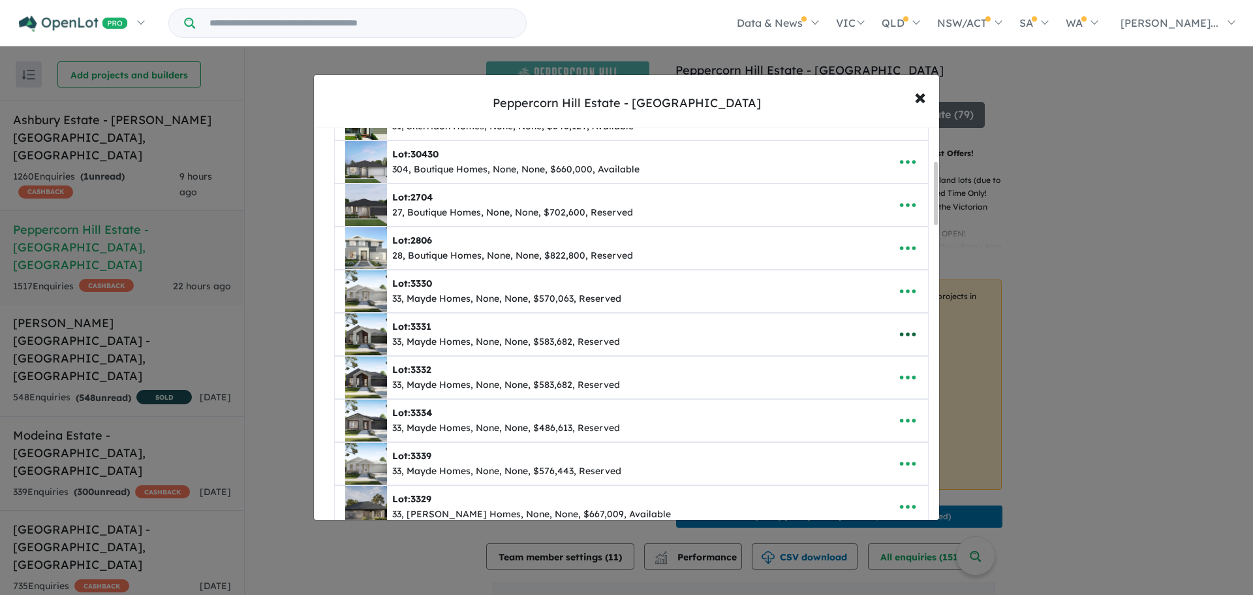
click at [907, 337] on icon "button" at bounding box center [908, 334] width 20 height 20
click at [867, 394] on link "Remove" at bounding box center [879, 396] width 97 height 30
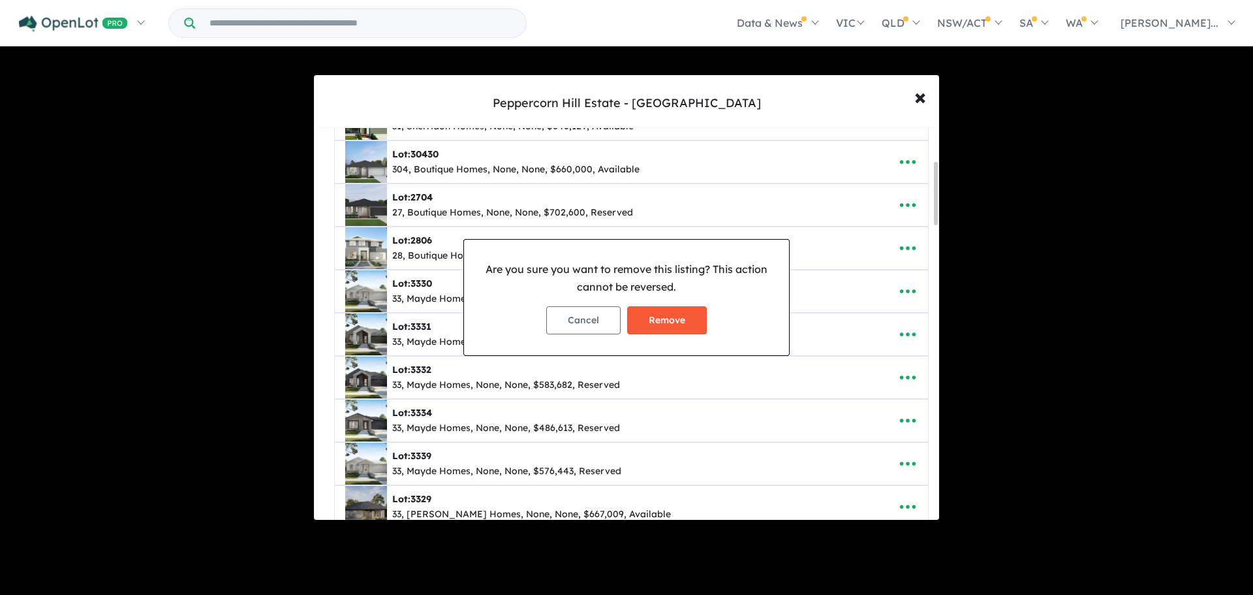
click at [692, 324] on button "Remove" at bounding box center [667, 320] width 80 height 28
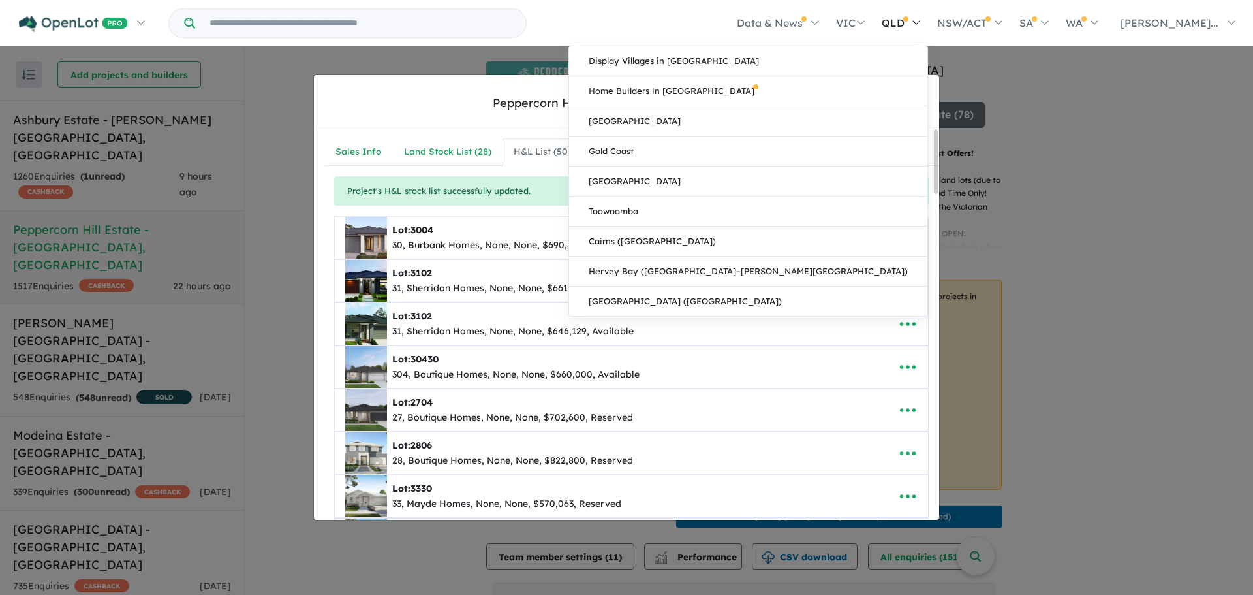
scroll to position [1842, 0]
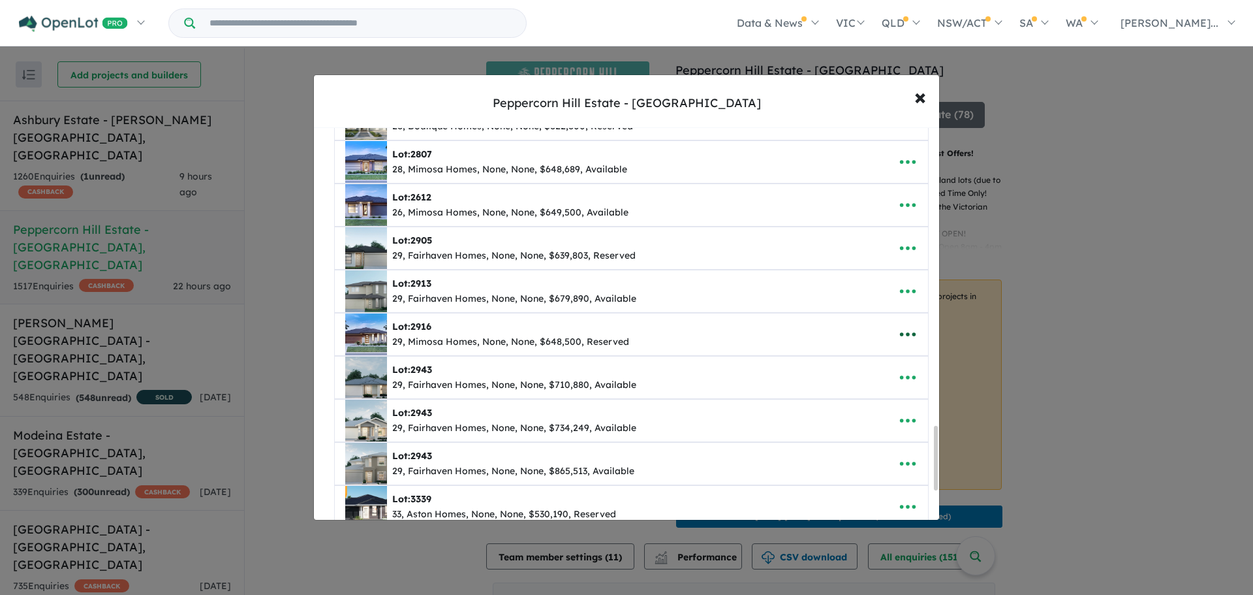
click at [898, 332] on icon "button" at bounding box center [908, 334] width 20 height 20
click at [864, 392] on link "Remove" at bounding box center [879, 396] width 97 height 30
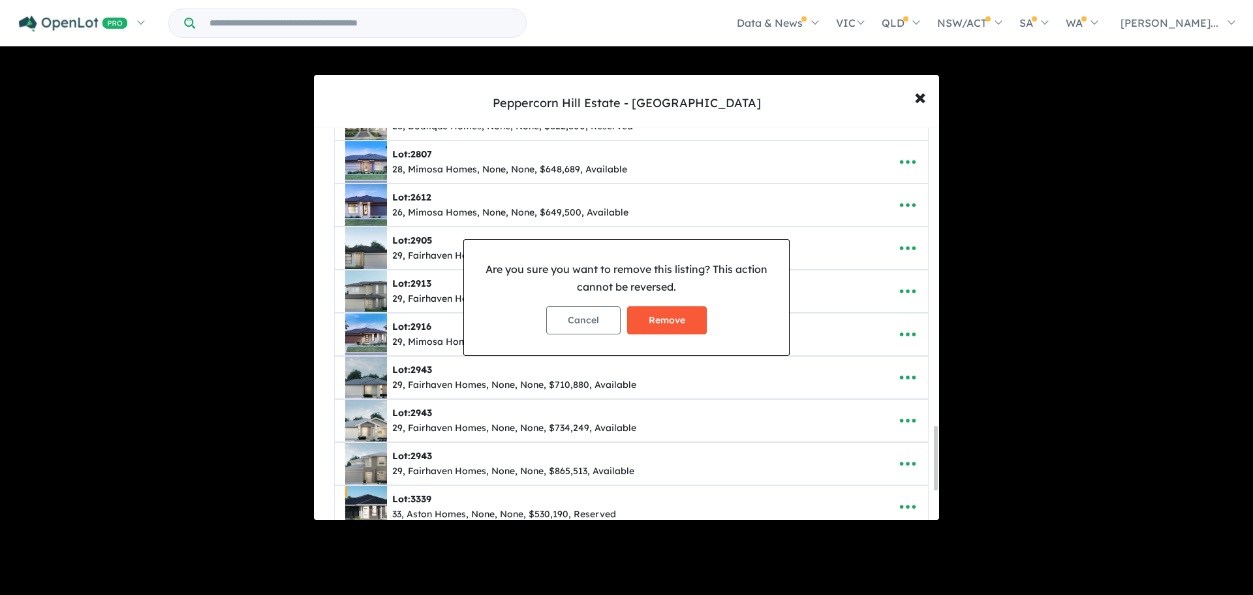
click at [687, 316] on button "Remove" at bounding box center [667, 320] width 80 height 28
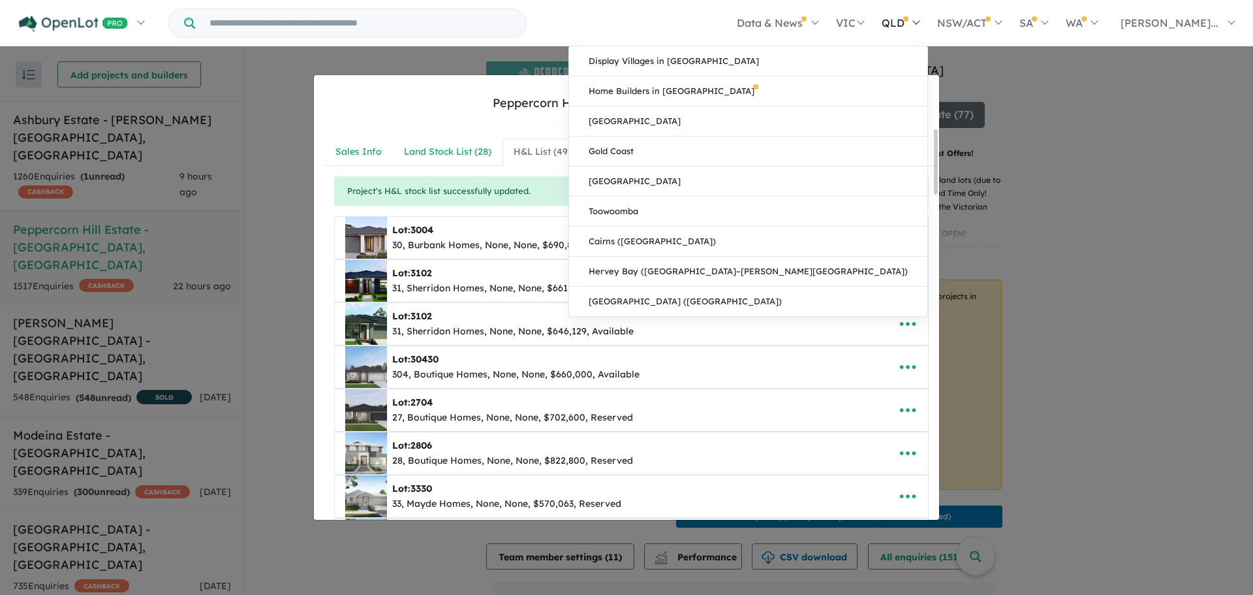
scroll to position [550, 0]
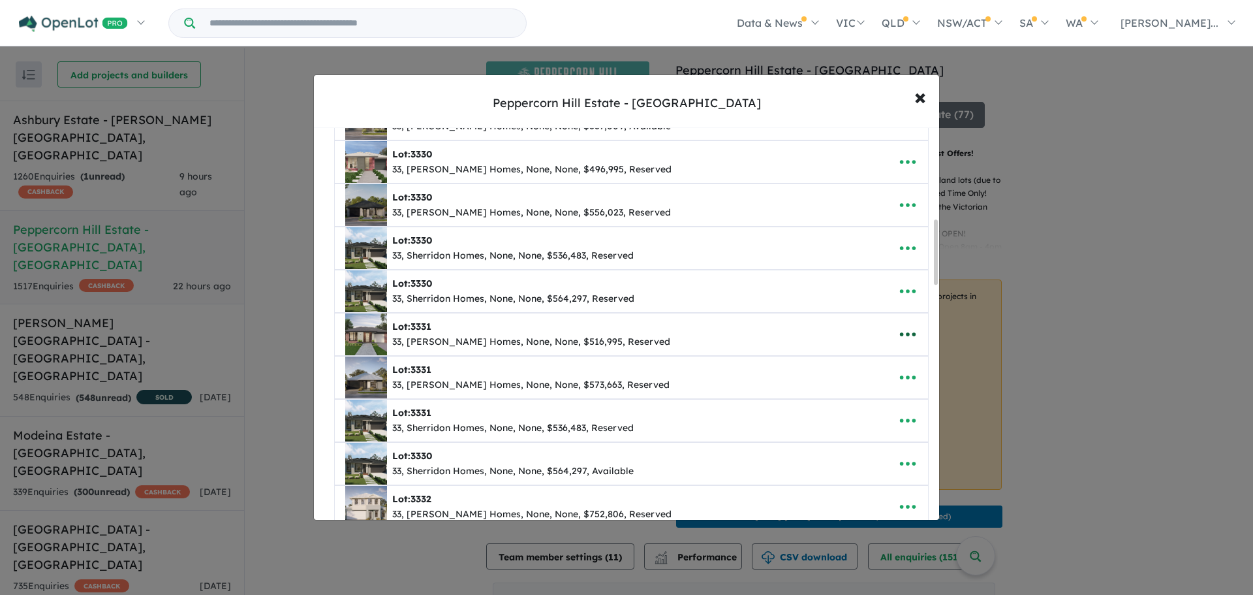
click at [905, 337] on icon "button" at bounding box center [908, 334] width 20 height 20
click at [861, 392] on link "Remove" at bounding box center [879, 396] width 97 height 30
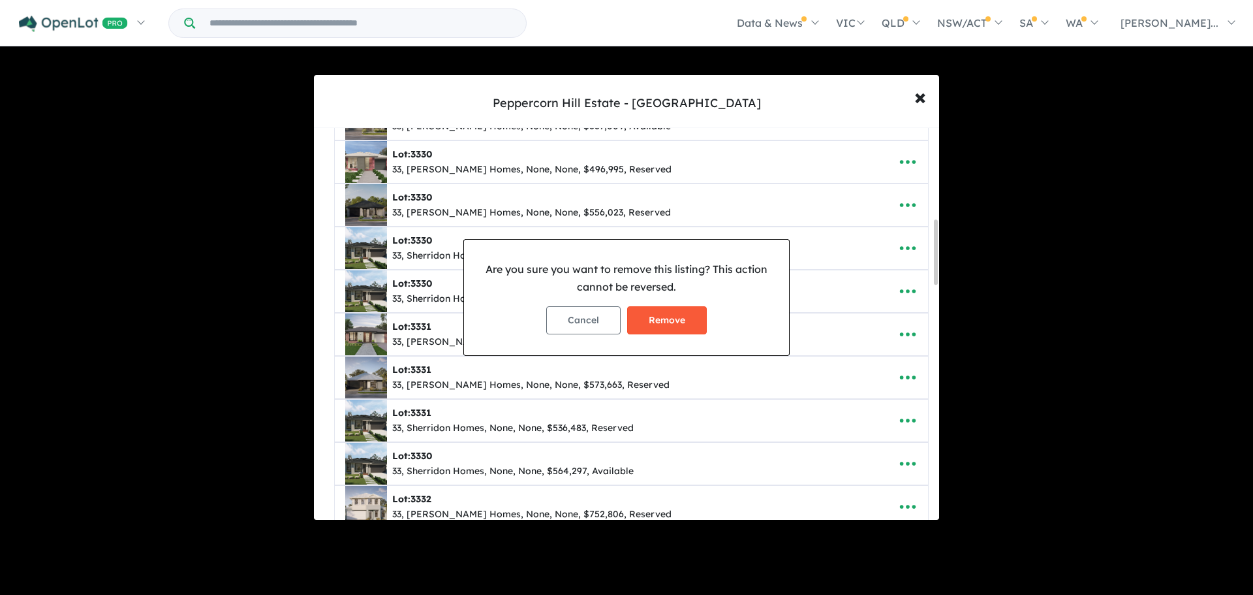
click at [691, 317] on button "Remove" at bounding box center [667, 320] width 80 height 28
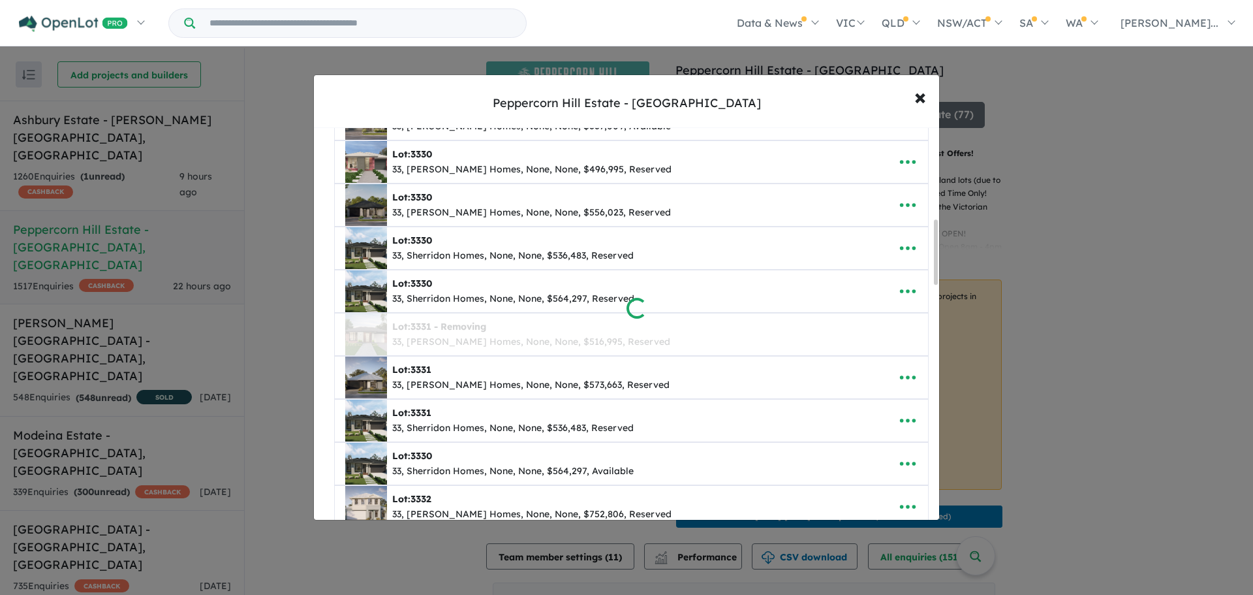
click at [909, 378] on div at bounding box center [626, 297] width 1253 height 595
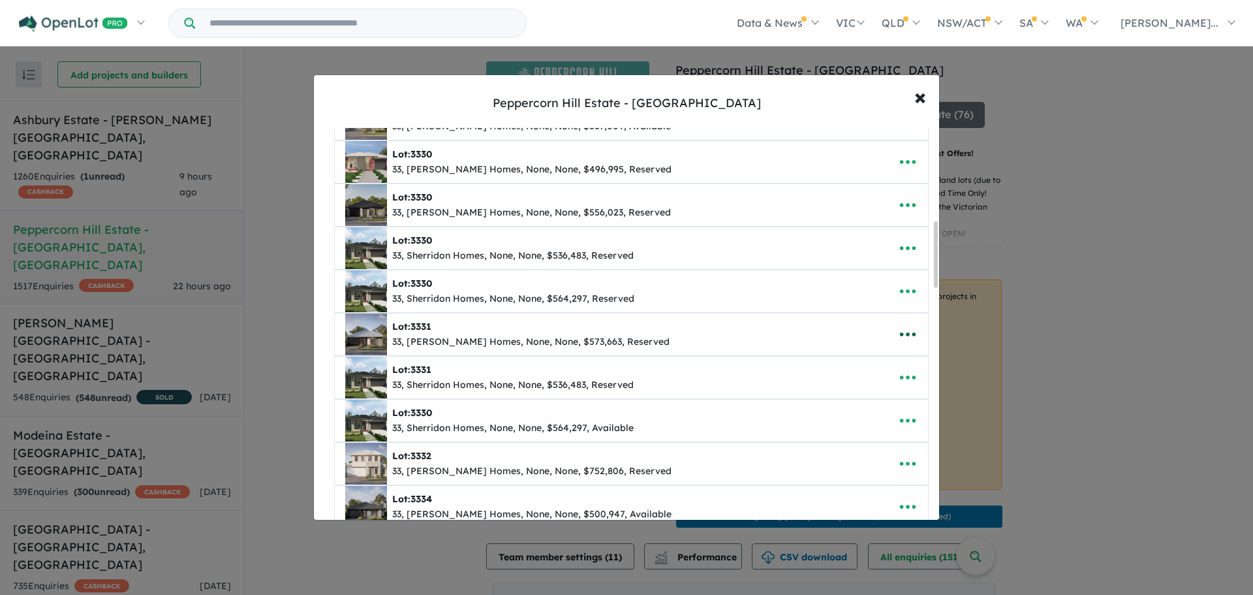
click at [900, 335] on icon "button" at bounding box center [908, 334] width 20 height 20
click at [867, 394] on link "Remove" at bounding box center [879, 396] width 97 height 30
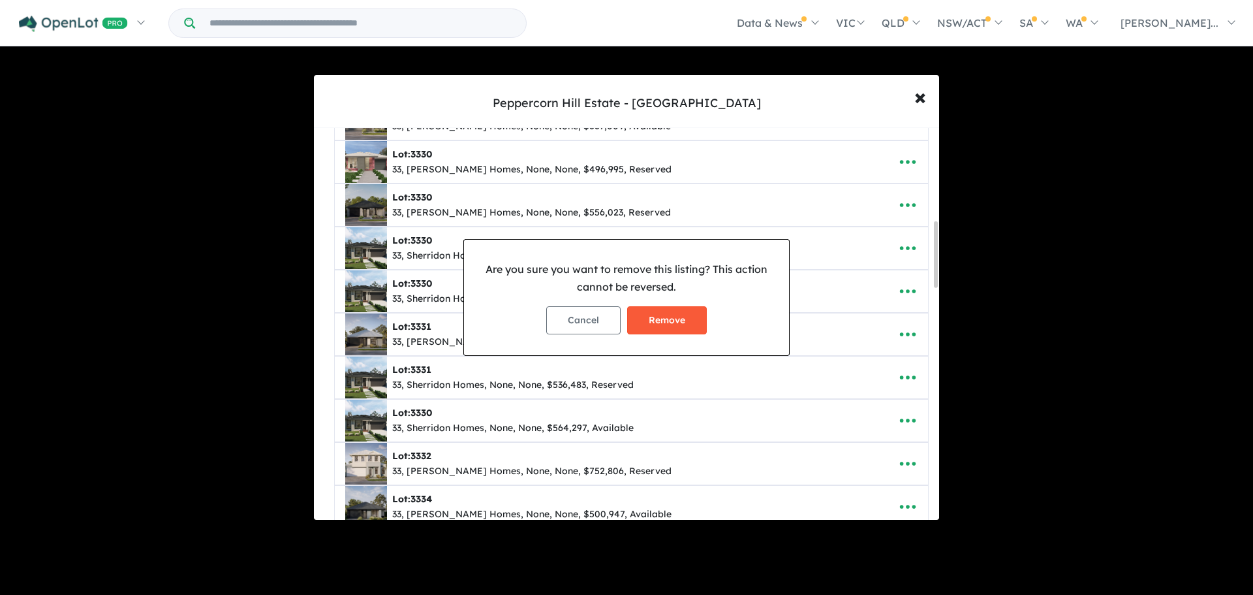
click at [691, 322] on button "Remove" at bounding box center [667, 320] width 80 height 28
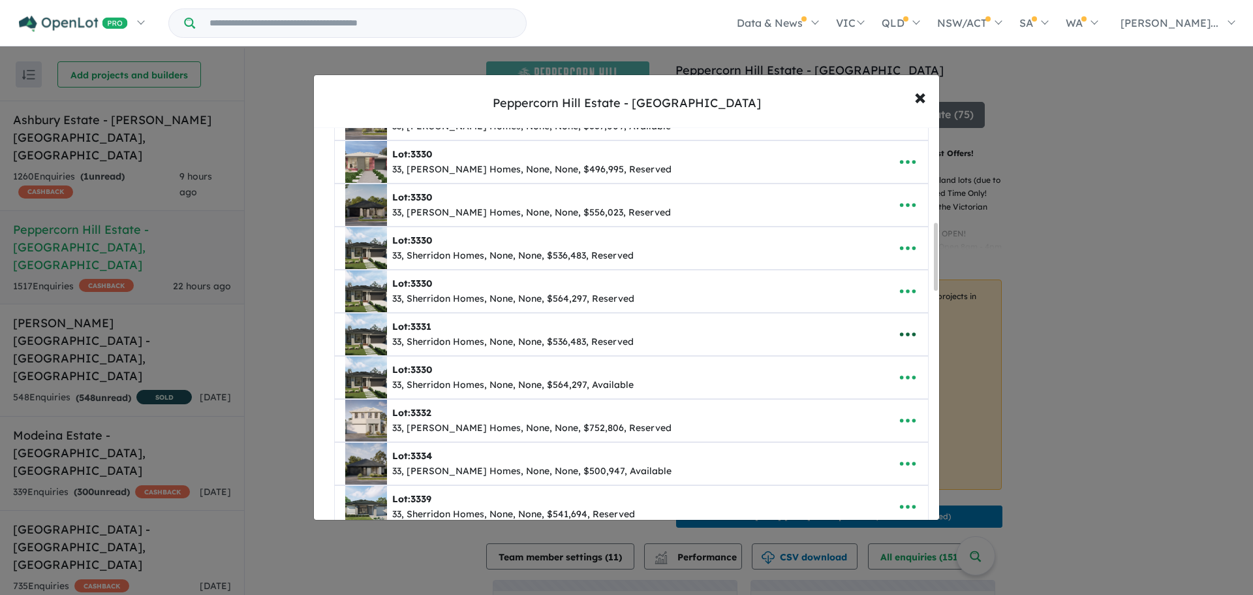
click at [907, 339] on icon "button" at bounding box center [908, 334] width 20 height 20
click at [856, 402] on link "Remove" at bounding box center [879, 396] width 97 height 30
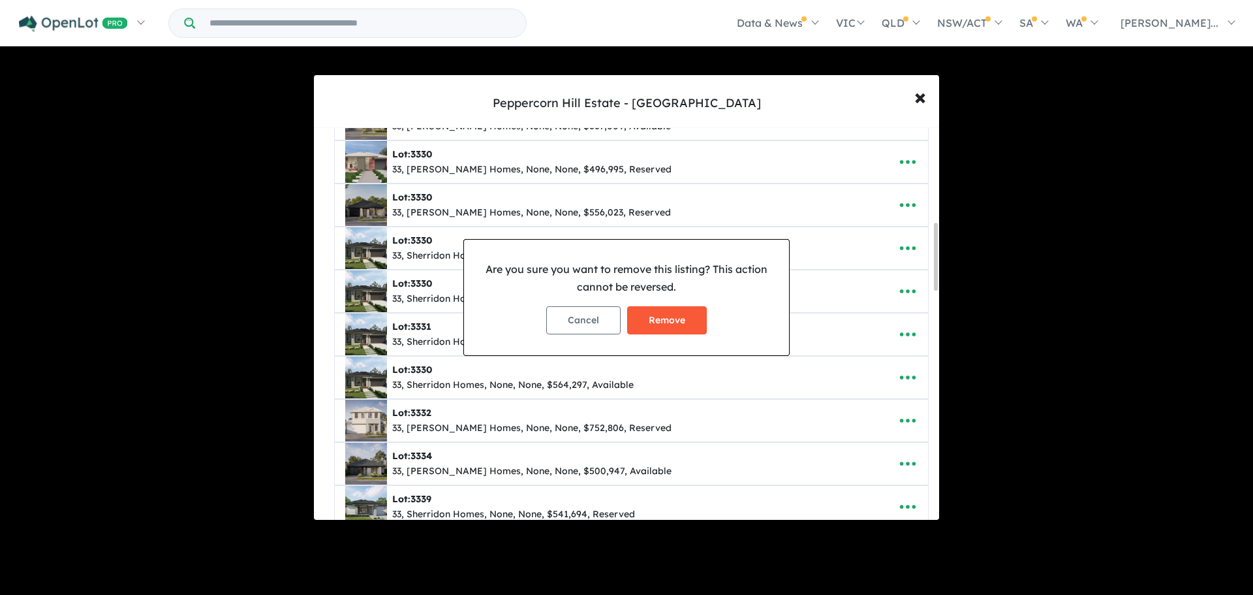
click at [677, 318] on button "Remove" at bounding box center [667, 320] width 80 height 28
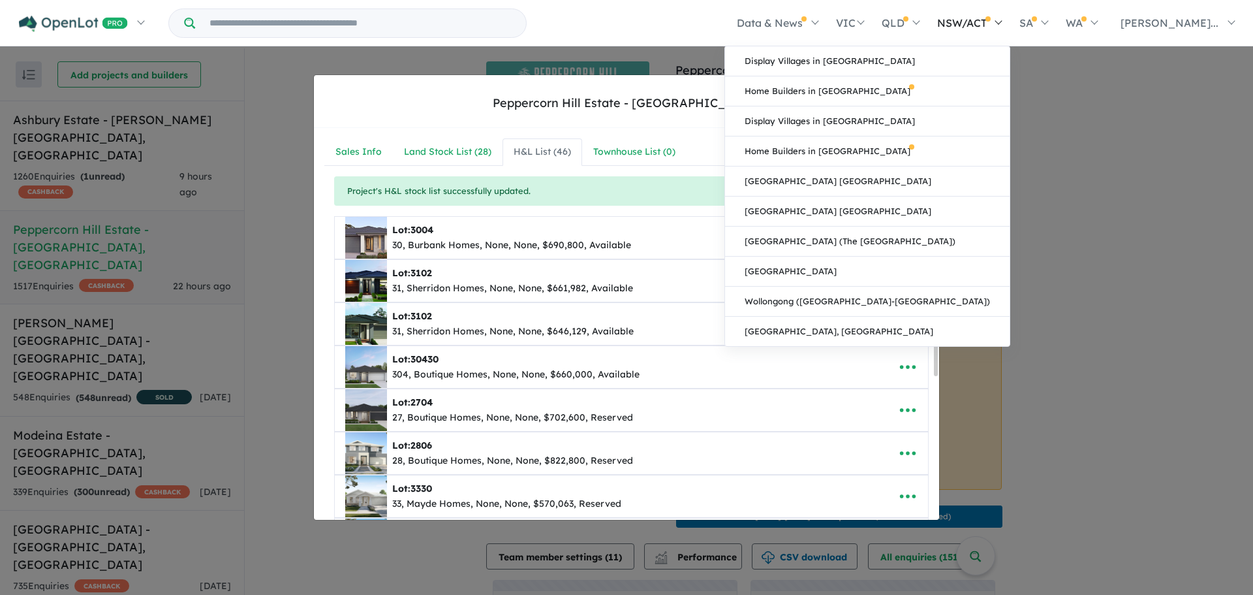
scroll to position [1023, 0]
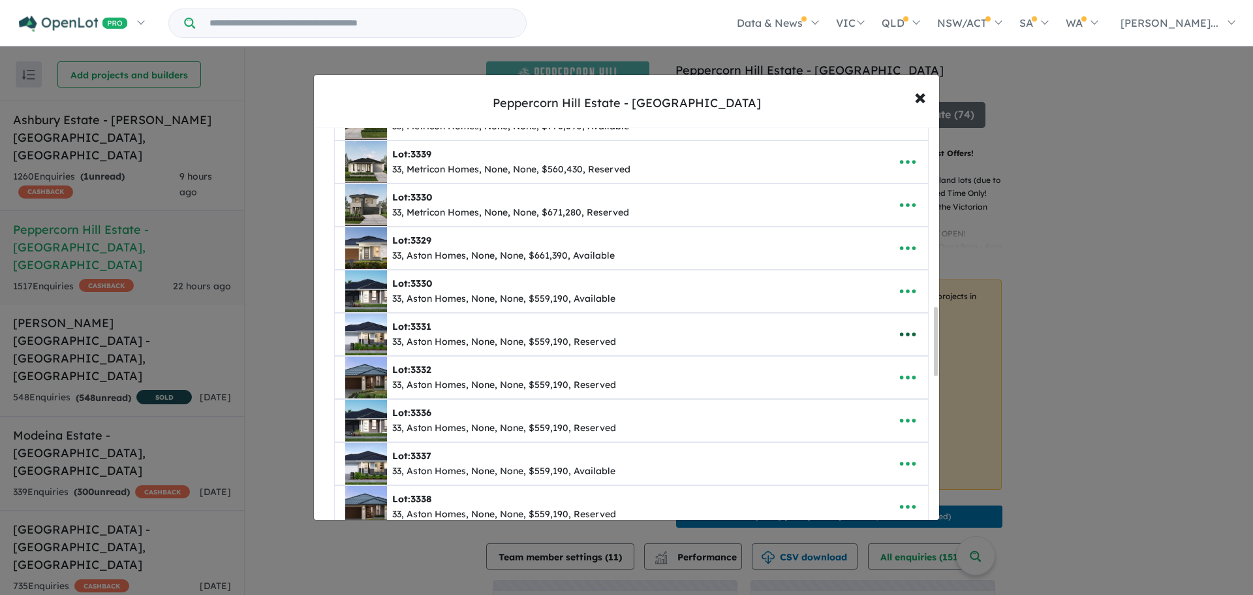
click at [904, 332] on icon "button" at bounding box center [908, 334] width 20 height 20
click at [876, 393] on link "Remove" at bounding box center [879, 396] width 97 height 30
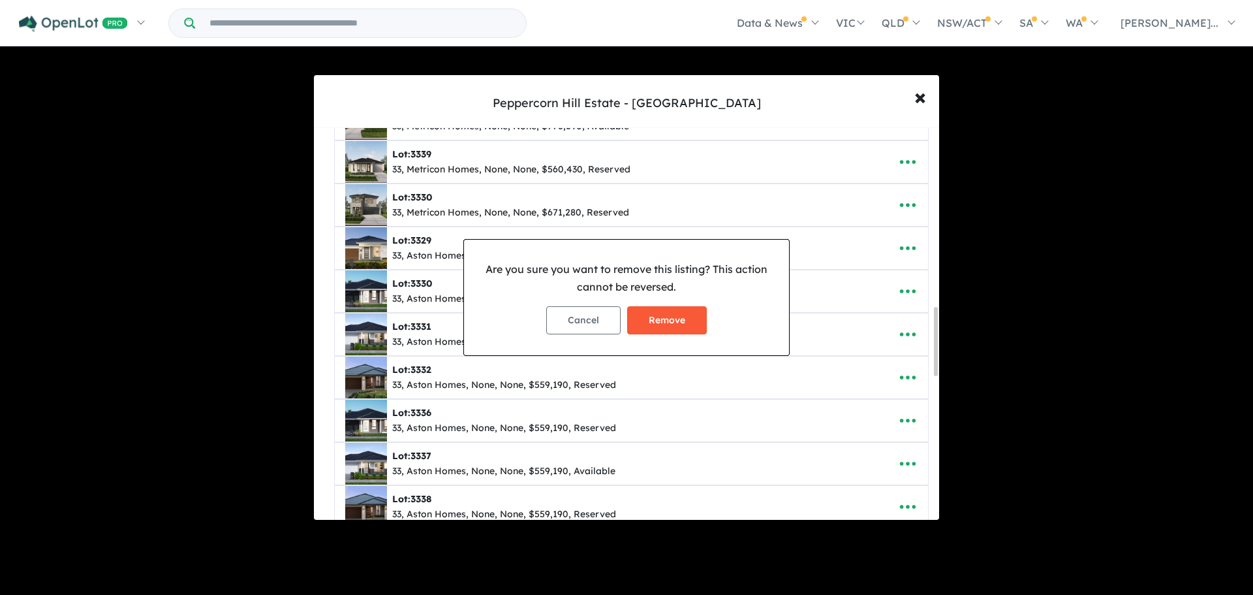
click at [683, 328] on button "Remove" at bounding box center [667, 320] width 80 height 28
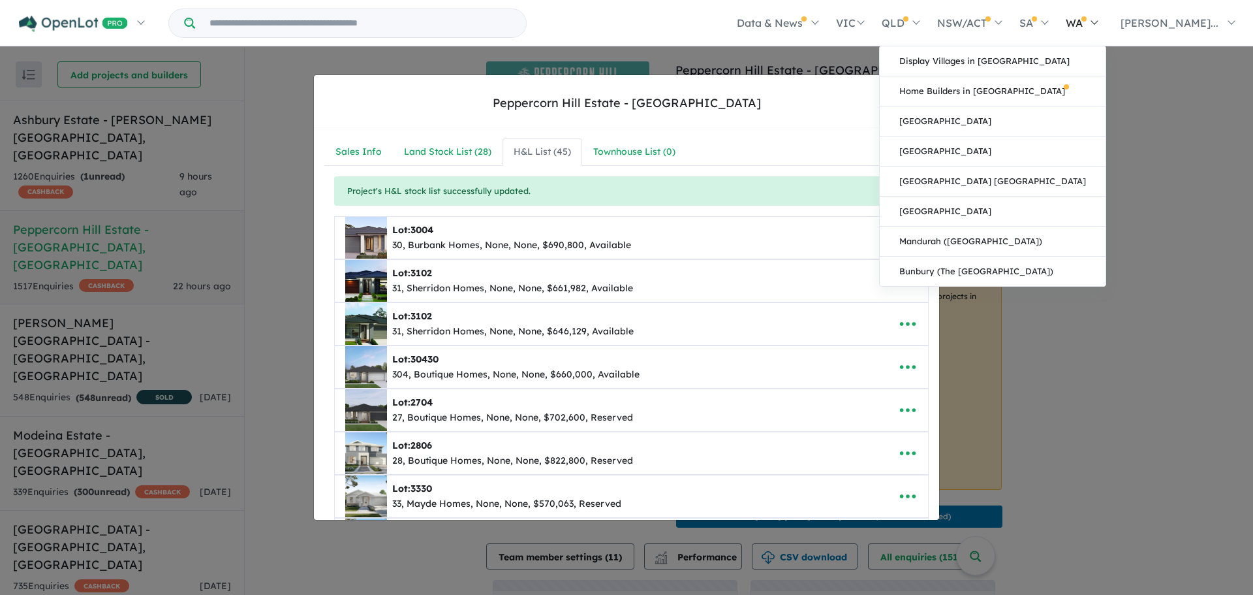
scroll to position [1325, 0]
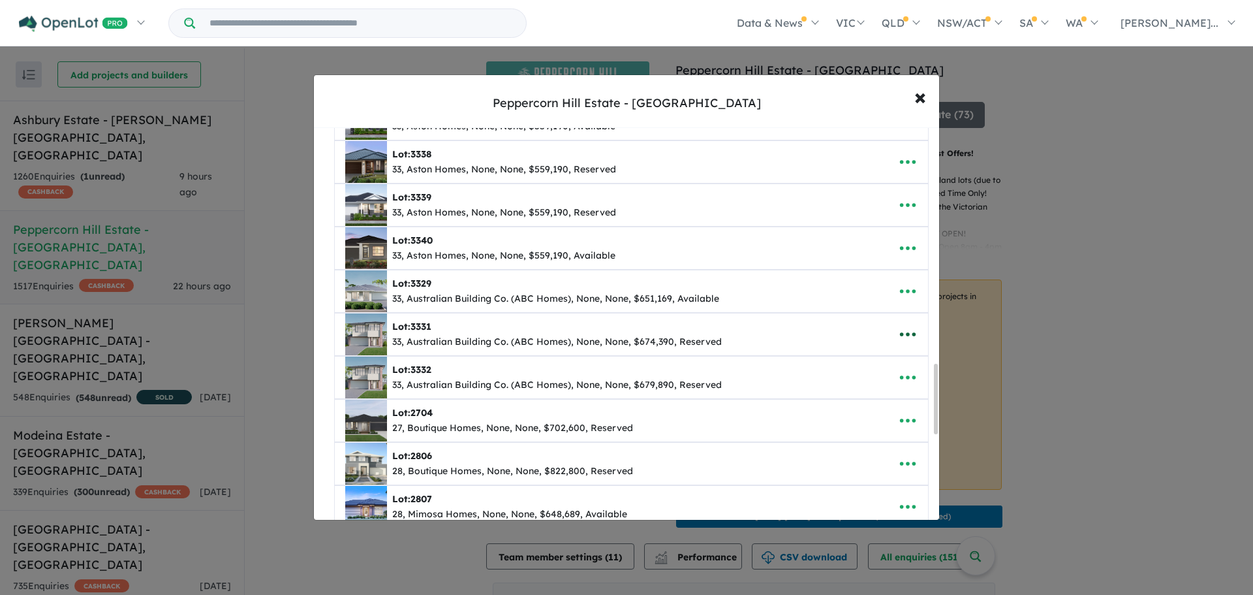
click at [915, 330] on button "button" at bounding box center [908, 334] width 40 height 30
click at [879, 390] on link "Remove" at bounding box center [879, 396] width 97 height 30
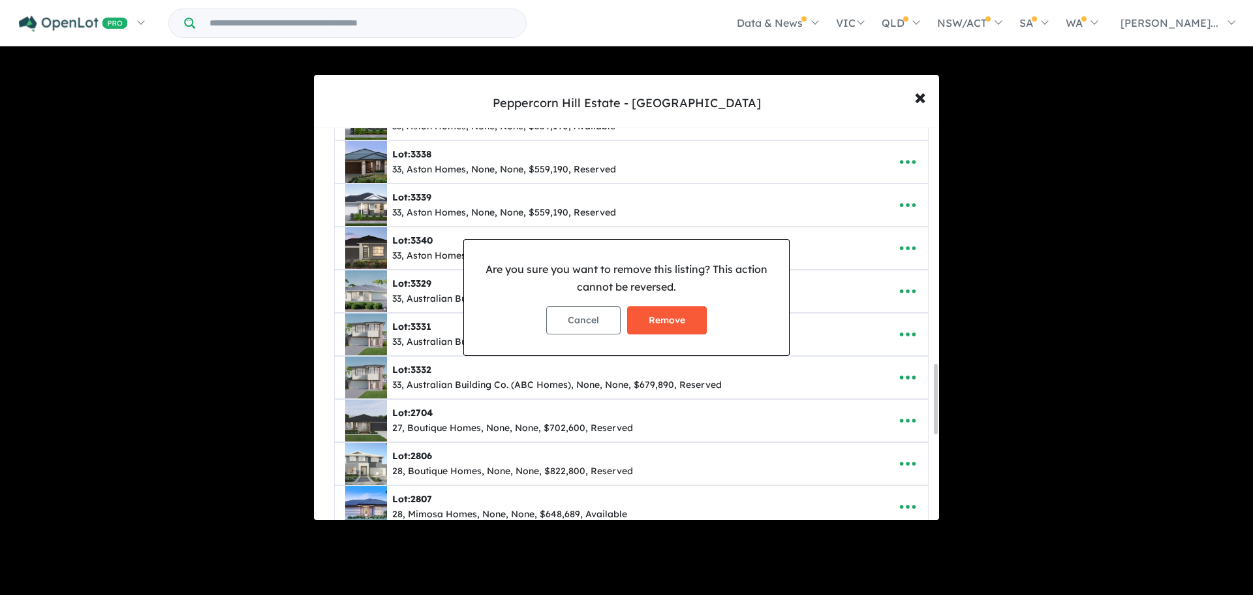
click at [680, 319] on button "Remove" at bounding box center [667, 320] width 80 height 28
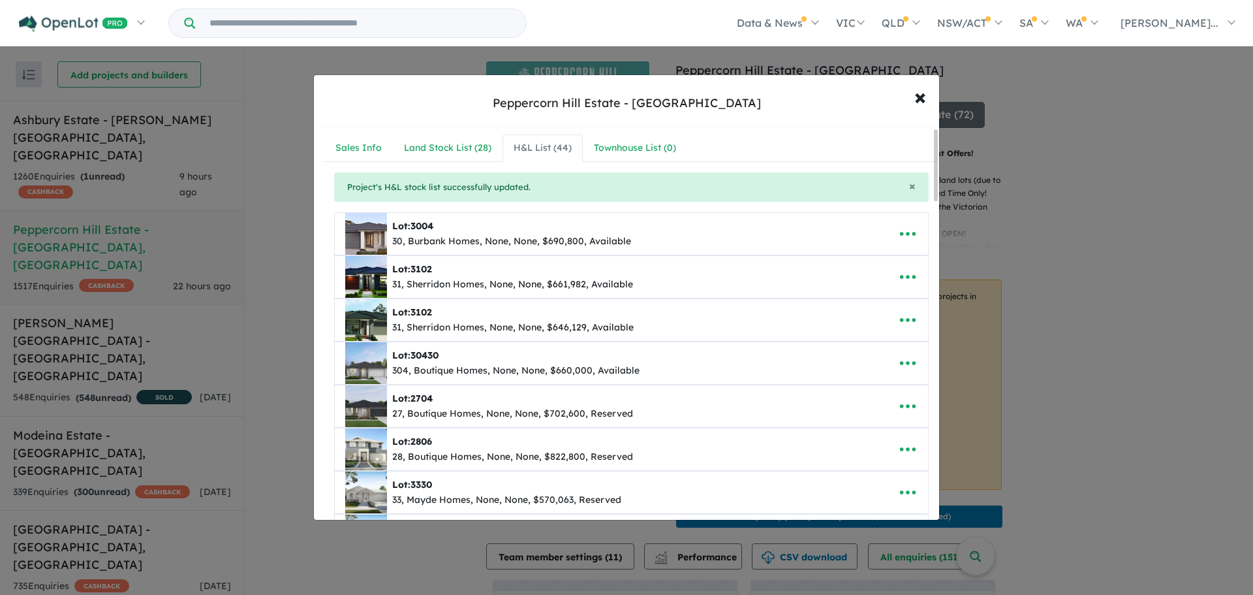
scroll to position [0, 0]
